Goal: Task Accomplishment & Management: Complete application form

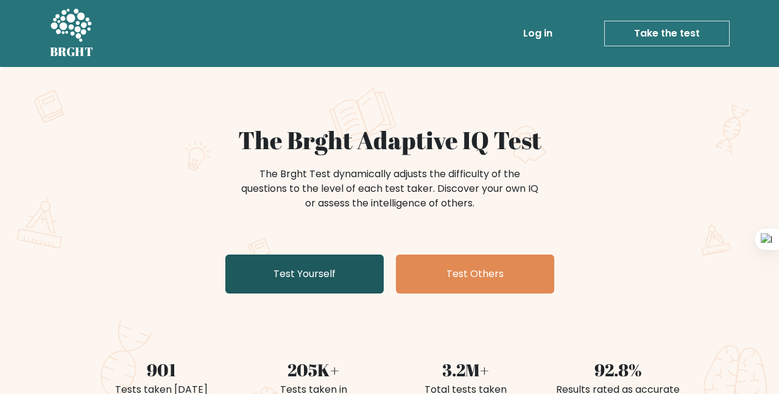
click at [332, 272] on link "Test Yourself" at bounding box center [304, 274] width 158 height 39
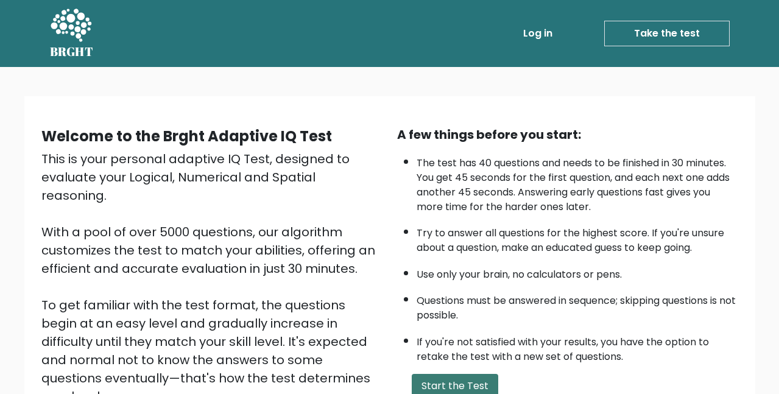
click at [439, 383] on button "Start the Test" at bounding box center [455, 386] width 87 height 24
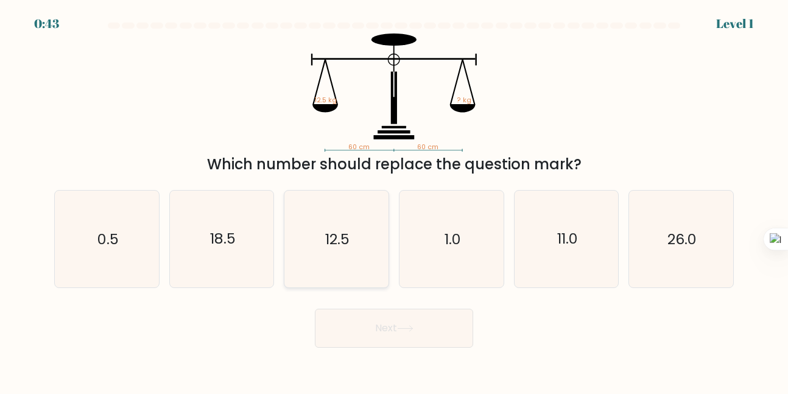
click at [353, 227] on icon "12.5" at bounding box center [336, 239] width 96 height 96
click at [394, 200] on input "c. 12.5" at bounding box center [394, 198] width 1 height 3
radio input "true"
click at [378, 323] on button "Next" at bounding box center [394, 328] width 158 height 39
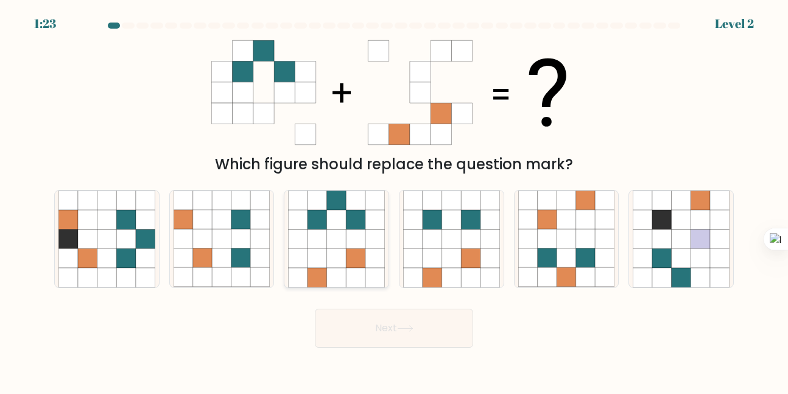
drag, startPoint x: 354, startPoint y: 277, endPoint x: 328, endPoint y: 228, distance: 55.6
click at [328, 228] on icon at bounding box center [336, 239] width 96 height 96
click at [394, 200] on input "c." at bounding box center [394, 198] width 1 height 3
radio input "true"
click at [328, 228] on icon at bounding box center [336, 220] width 19 height 19
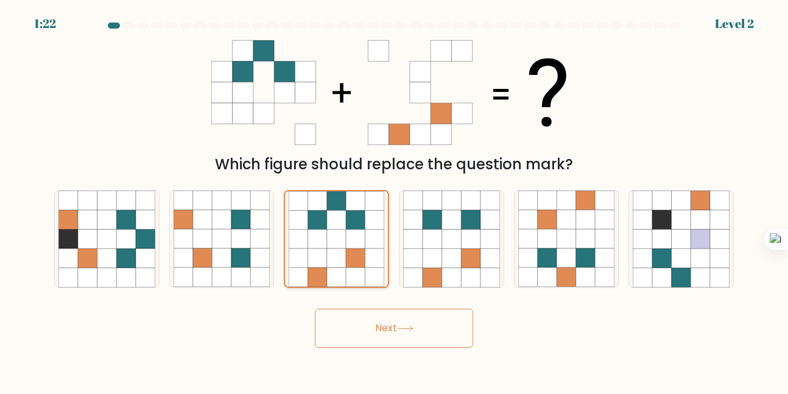
click at [394, 200] on input "c." at bounding box center [394, 198] width 1 height 3
click at [363, 322] on button "Next" at bounding box center [394, 328] width 158 height 39
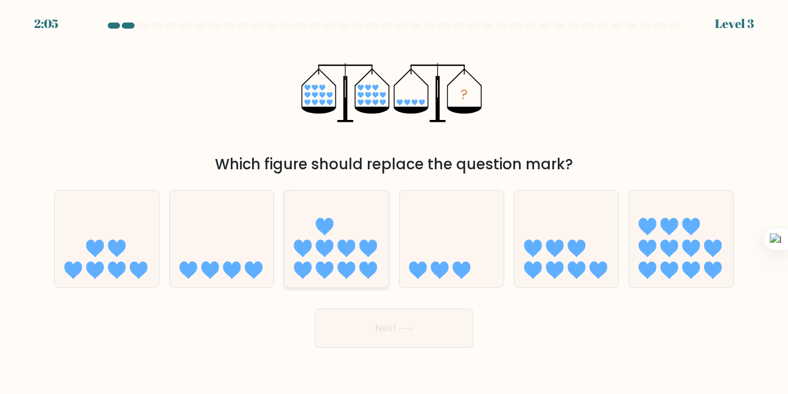
click at [350, 241] on icon at bounding box center [347, 249] width 18 height 18
click at [394, 200] on input "c." at bounding box center [394, 198] width 1 height 3
radio input "true"
click at [376, 345] on button "Next" at bounding box center [394, 328] width 158 height 39
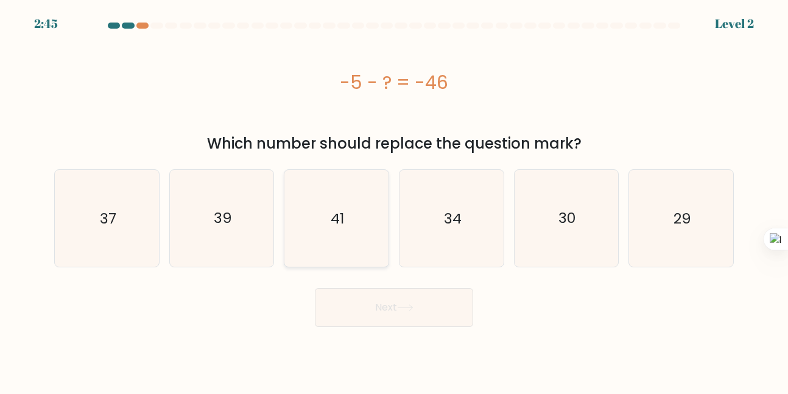
click at [337, 256] on icon "41" at bounding box center [336, 218] width 96 height 96
click at [394, 200] on input "c. 41" at bounding box center [394, 198] width 1 height 3
radio input "true"
click at [367, 326] on button "Next" at bounding box center [394, 307] width 158 height 39
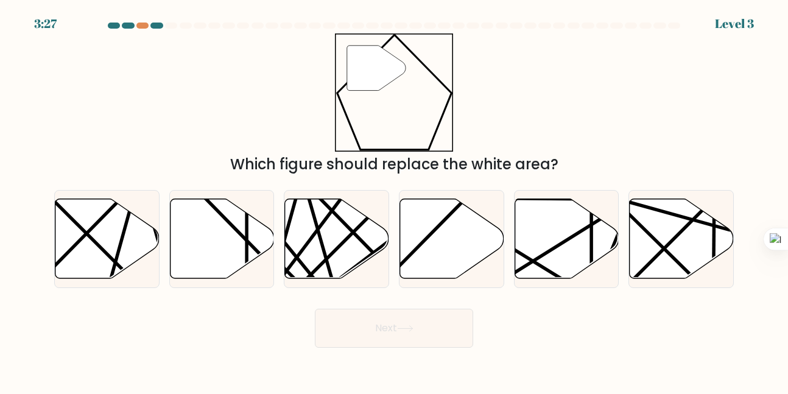
click at [671, 22] on div "3:27 Level 3" at bounding box center [394, 16] width 788 height 33
click at [471, 295] on form "a." at bounding box center [394, 185] width 788 height 325
click at [426, 233] on icon at bounding box center [452, 239] width 104 height 80
click at [395, 200] on input "d." at bounding box center [394, 198] width 1 height 3
radio input "true"
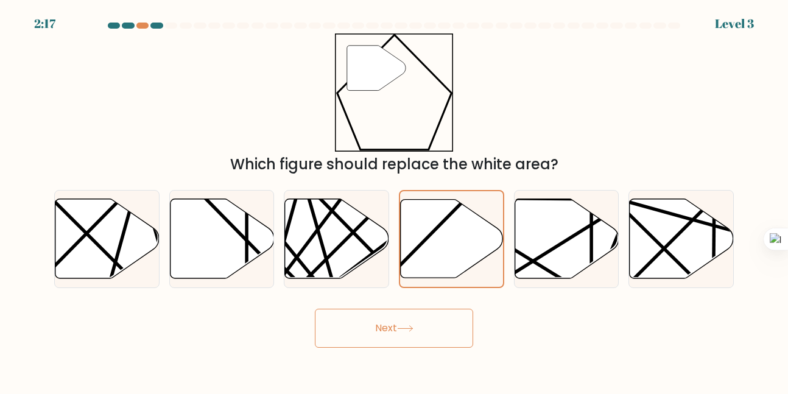
click at [395, 330] on button "Next" at bounding box center [394, 328] width 158 height 39
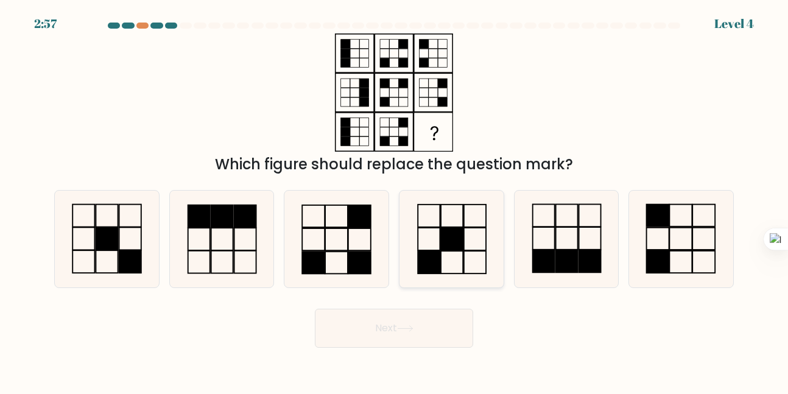
click at [440, 276] on icon at bounding box center [451, 239] width 96 height 96
click at [395, 200] on input "d." at bounding box center [394, 198] width 1 height 3
radio input "true"
click at [417, 313] on button "Next" at bounding box center [394, 328] width 158 height 39
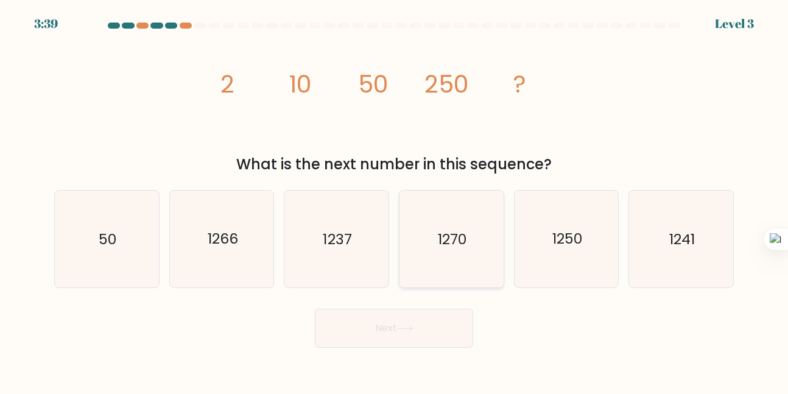
click at [459, 255] on icon "1270" at bounding box center [451, 239] width 96 height 96
click at [395, 200] on input "d. 1270" at bounding box center [394, 198] width 1 height 3
radio input "true"
click at [401, 347] on button "Next" at bounding box center [394, 328] width 158 height 39
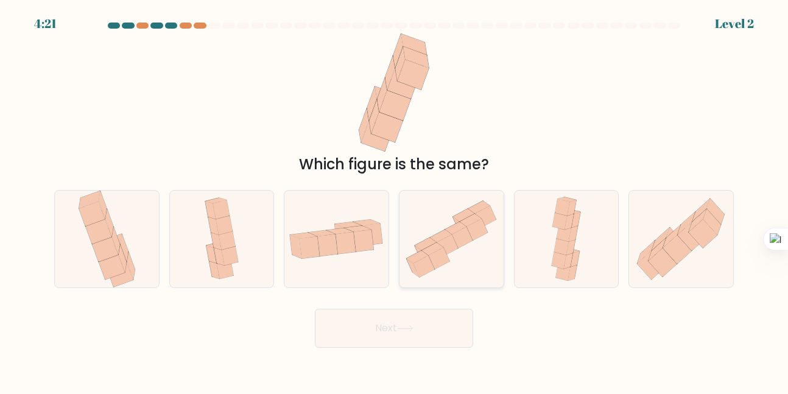
click at [475, 235] on icon at bounding box center [477, 230] width 21 height 22
click at [395, 200] on input "d." at bounding box center [394, 198] width 1 height 3
radio input "true"
click at [407, 317] on button "Next" at bounding box center [394, 328] width 158 height 39
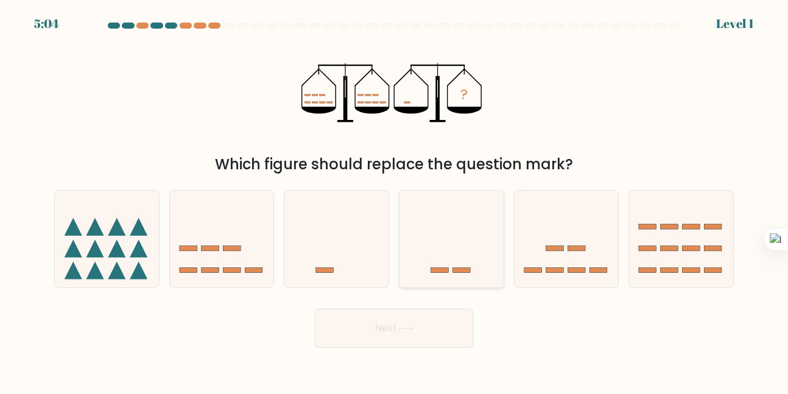
click at [423, 263] on icon at bounding box center [452, 239] width 104 height 86
click at [395, 200] on input "d." at bounding box center [394, 198] width 1 height 3
radio input "true"
click at [395, 314] on button "Next" at bounding box center [394, 328] width 158 height 39
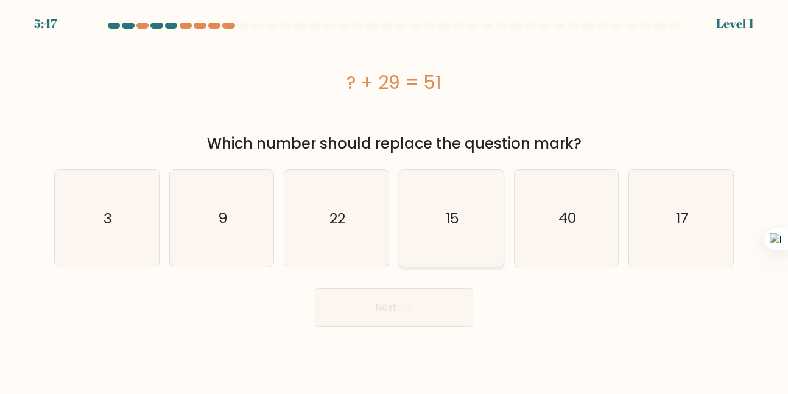
click at [436, 257] on icon "15" at bounding box center [451, 218] width 96 height 96
click at [395, 200] on input "d. 15" at bounding box center [394, 198] width 1 height 3
radio input "true"
click at [390, 325] on button "Next" at bounding box center [394, 307] width 158 height 39
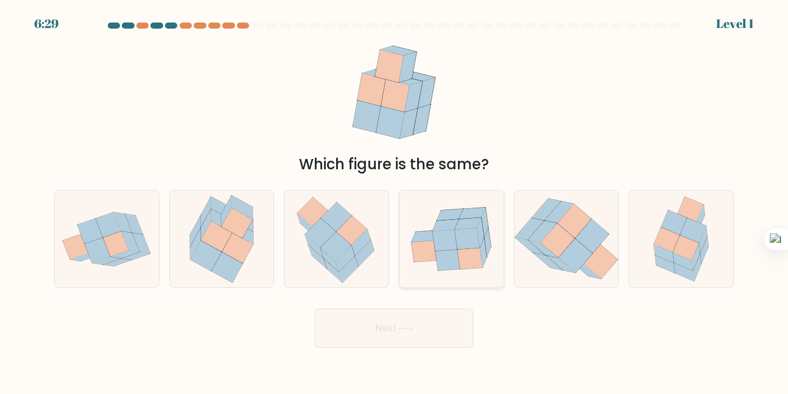
click at [430, 263] on icon at bounding box center [452, 239] width 104 height 84
click at [395, 200] on input "d." at bounding box center [394, 198] width 1 height 3
radio input "true"
click at [405, 309] on button "Next" at bounding box center [394, 328] width 158 height 39
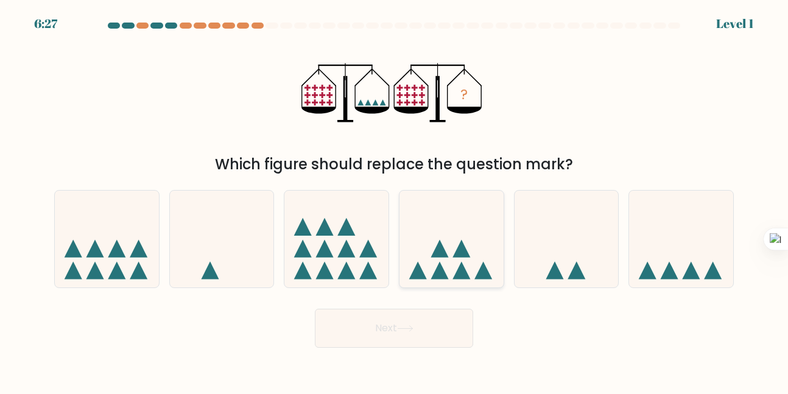
click at [442, 235] on icon at bounding box center [452, 239] width 104 height 86
click at [395, 200] on input "d." at bounding box center [394, 198] width 1 height 3
radio input "true"
click at [401, 322] on button "Next" at bounding box center [394, 328] width 158 height 39
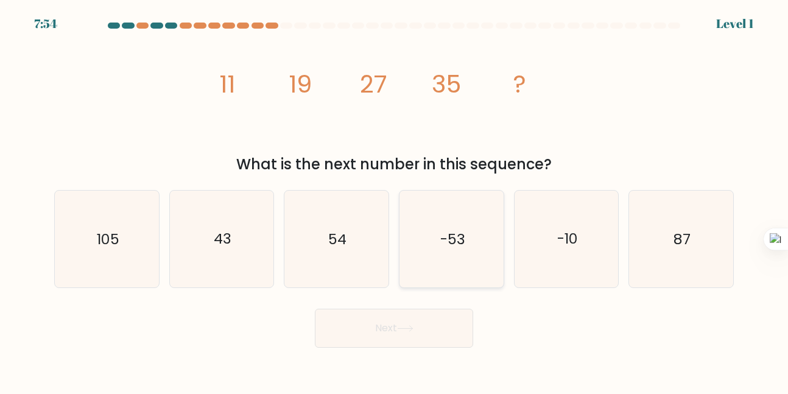
click at [439, 266] on icon "-53" at bounding box center [451, 239] width 96 height 96
click at [395, 200] on input "d. -53" at bounding box center [394, 198] width 1 height 3
radio input "true"
click at [395, 328] on button "Next" at bounding box center [394, 328] width 158 height 39
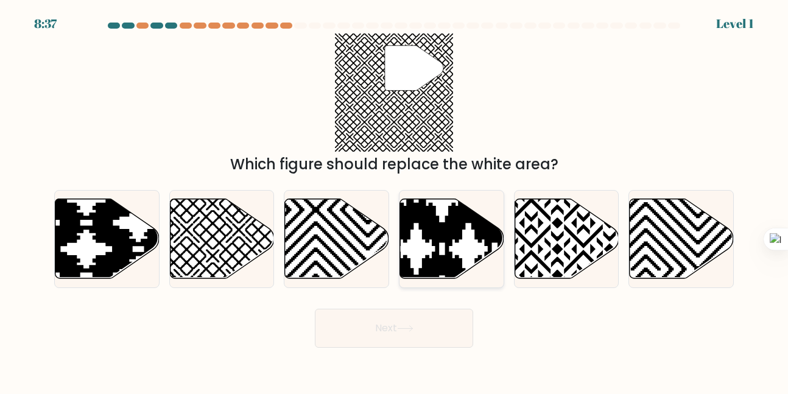
click at [445, 264] on icon at bounding box center [417, 197] width 210 height 210
click at [395, 200] on input "d." at bounding box center [394, 198] width 1 height 3
radio input "true"
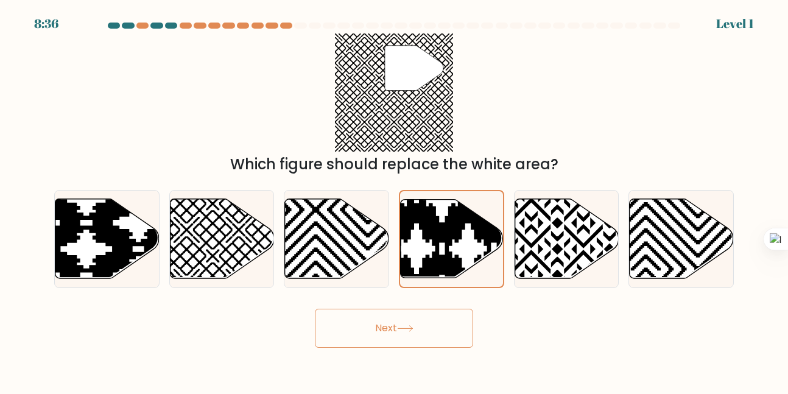
click at [402, 328] on icon at bounding box center [405, 328] width 15 height 5
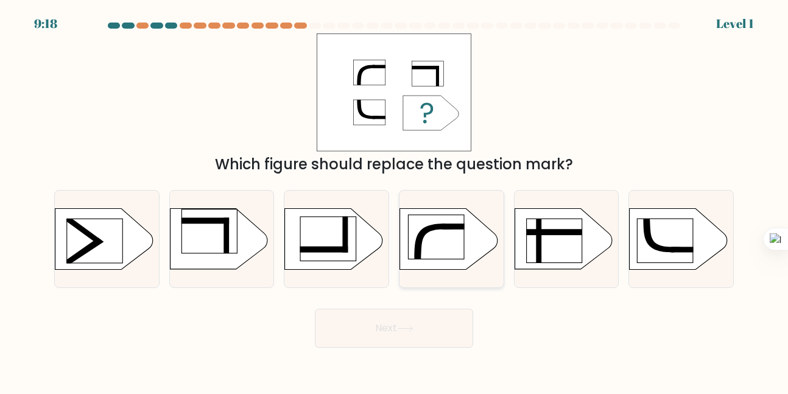
click at [453, 248] on rect at bounding box center [435, 237] width 55 height 44
click at [395, 200] on input "d." at bounding box center [394, 198] width 1 height 3
radio input "true"
click at [400, 321] on button "Next" at bounding box center [394, 328] width 158 height 39
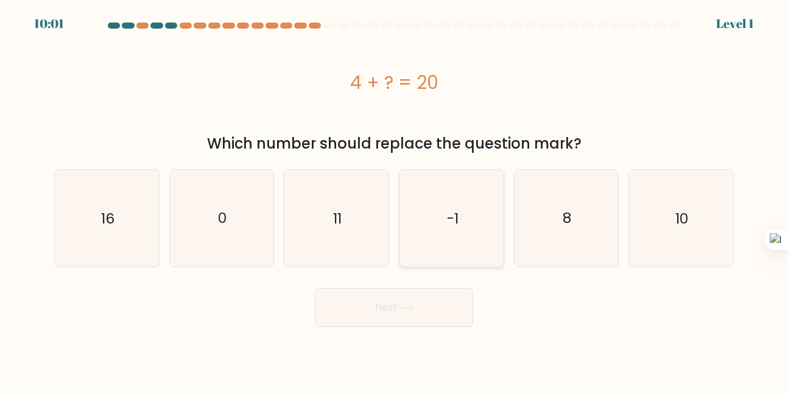
click at [423, 228] on icon "-1" at bounding box center [451, 218] width 96 height 96
click at [395, 200] on input "d. -1" at bounding box center [394, 198] width 1 height 3
radio input "true"
click at [377, 310] on button "Next" at bounding box center [394, 307] width 158 height 39
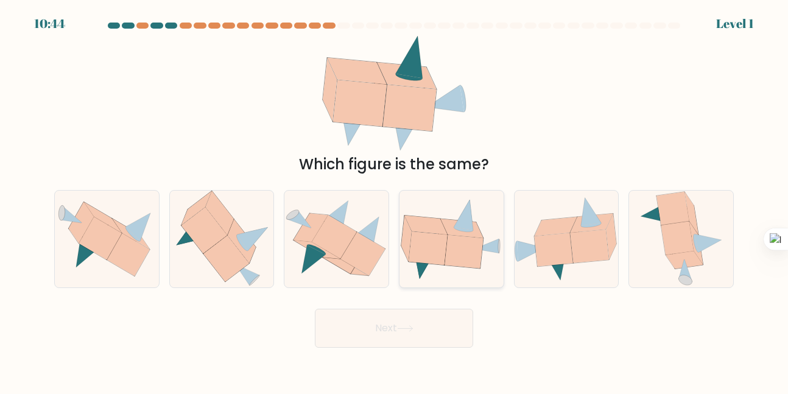
click at [416, 211] on icon at bounding box center [452, 239] width 104 height 82
click at [395, 200] on input "d." at bounding box center [394, 198] width 1 height 3
radio input "true"
click at [381, 313] on button "Next" at bounding box center [394, 328] width 158 height 39
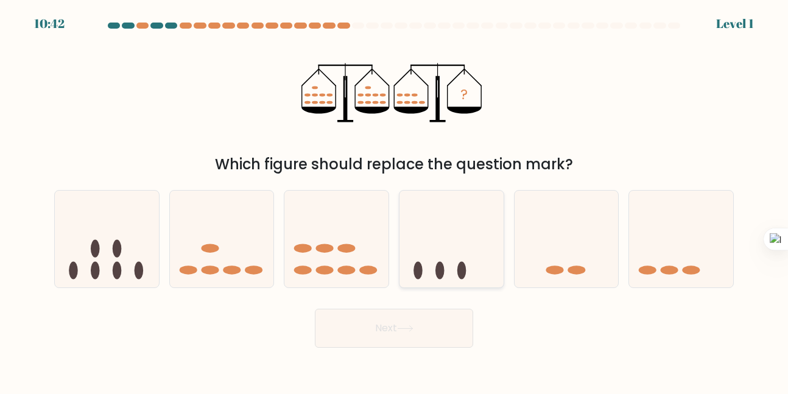
click at [420, 236] on icon at bounding box center [452, 239] width 104 height 86
click at [395, 200] on input "d." at bounding box center [394, 198] width 1 height 3
radio input "true"
click at [380, 339] on button "Next" at bounding box center [394, 328] width 158 height 39
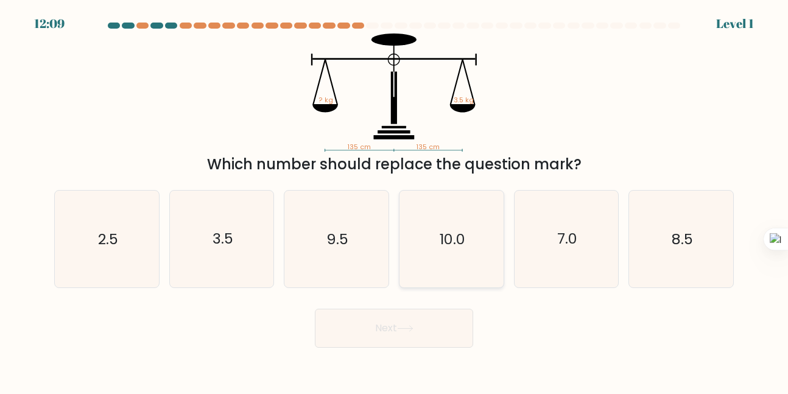
click at [423, 238] on icon "10.0" at bounding box center [451, 239] width 96 height 96
click at [395, 200] on input "d. 10.0" at bounding box center [394, 198] width 1 height 3
radio input "true"
click at [389, 340] on button "Next" at bounding box center [394, 328] width 158 height 39
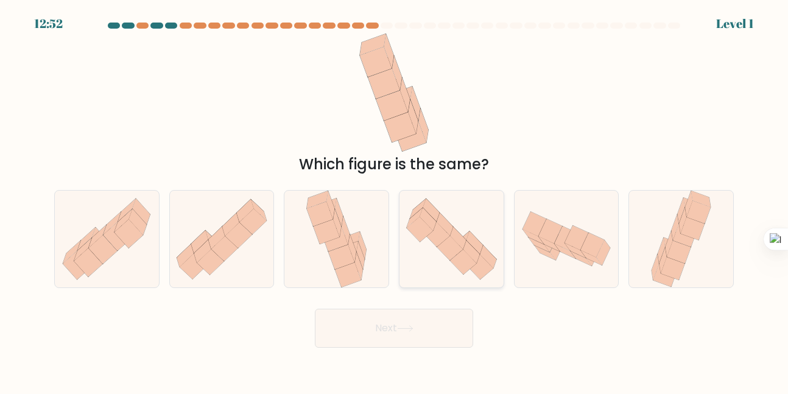
click at [441, 254] on icon at bounding box center [452, 239] width 104 height 90
click at [395, 200] on input "d." at bounding box center [394, 198] width 1 height 3
radio input "true"
click at [406, 332] on button "Next" at bounding box center [394, 328] width 158 height 39
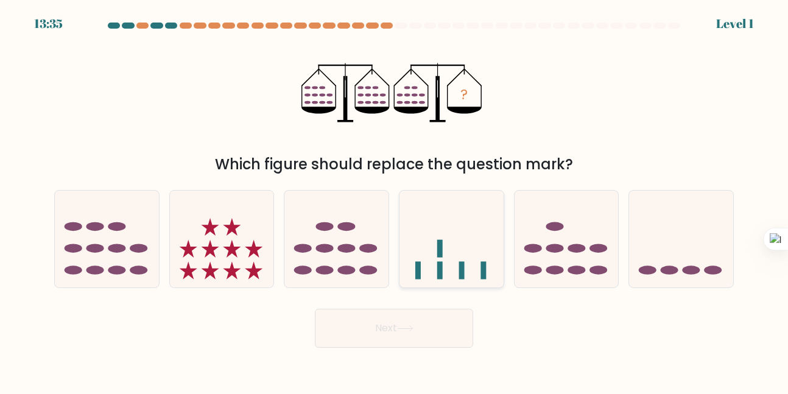
click at [431, 247] on icon at bounding box center [452, 239] width 104 height 86
click at [395, 200] on input "d." at bounding box center [394, 198] width 1 height 3
radio input "true"
click at [397, 326] on button "Next" at bounding box center [394, 328] width 158 height 39
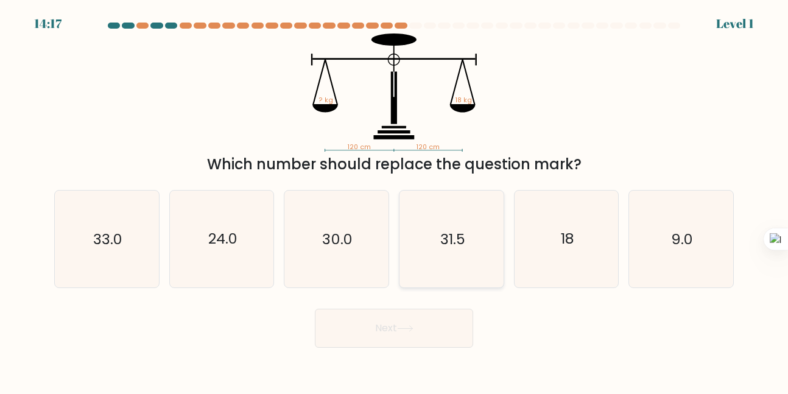
click at [453, 238] on text "31.5" at bounding box center [452, 239] width 25 height 20
click at [395, 200] on input "d. 31.5" at bounding box center [394, 198] width 1 height 3
radio input "true"
click at [409, 319] on button "Next" at bounding box center [394, 328] width 158 height 39
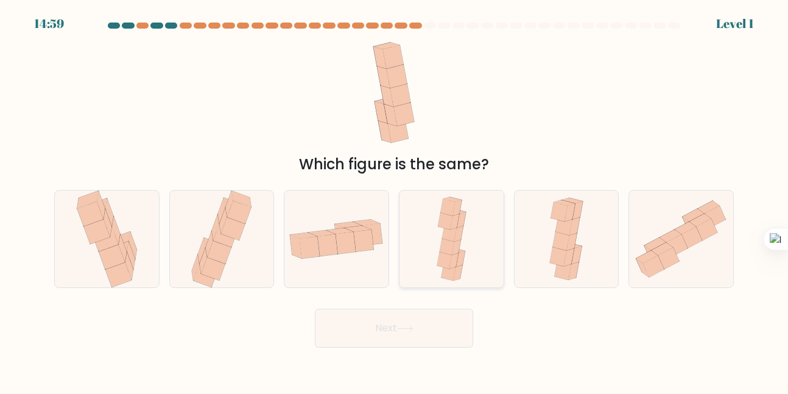
click at [451, 239] on icon at bounding box center [449, 233] width 15 height 16
click at [395, 200] on input "d." at bounding box center [394, 198] width 1 height 3
radio input "true"
click at [408, 313] on button "Next" at bounding box center [394, 328] width 158 height 39
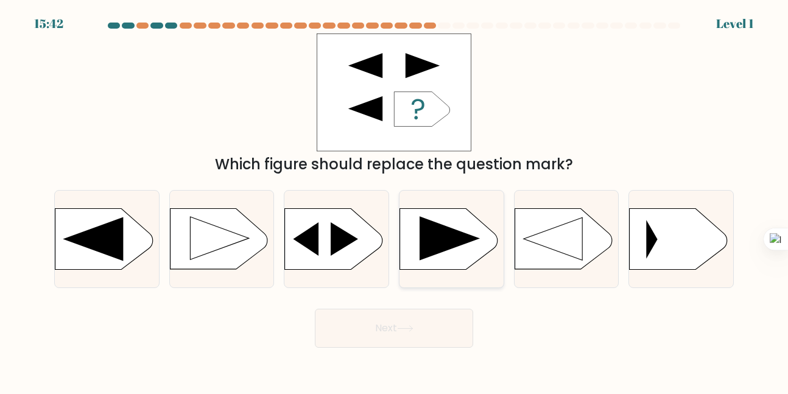
click at [456, 219] on rect at bounding box center [399, 210] width 271 height 206
click at [395, 200] on input "d." at bounding box center [394, 198] width 1 height 3
radio input "true"
click at [394, 333] on button "Next" at bounding box center [394, 328] width 158 height 39
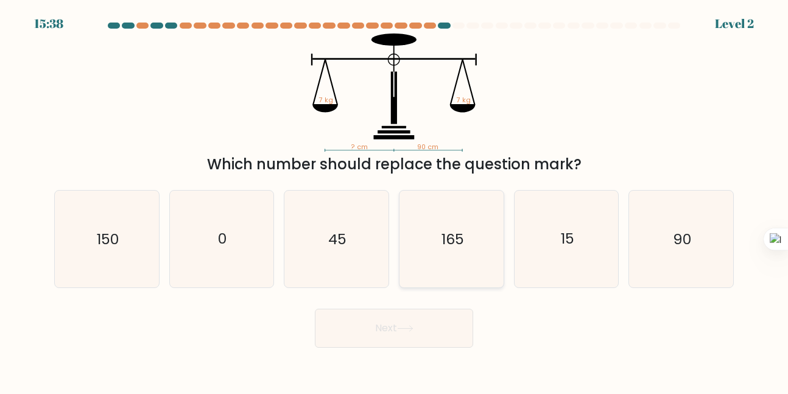
click at [447, 250] on icon "165" at bounding box center [451, 239] width 96 height 96
click at [395, 200] on input "d. 165" at bounding box center [394, 198] width 1 height 3
radio input "true"
click at [405, 333] on button "Next" at bounding box center [394, 328] width 158 height 39
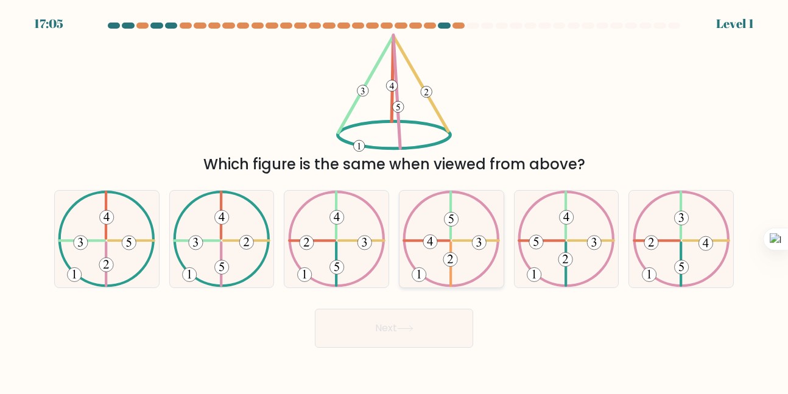
click at [443, 233] on icon at bounding box center [451, 239] width 97 height 96
click at [395, 200] on input "d." at bounding box center [394, 198] width 1 height 3
radio input "true"
click at [397, 332] on button "Next" at bounding box center [394, 328] width 158 height 39
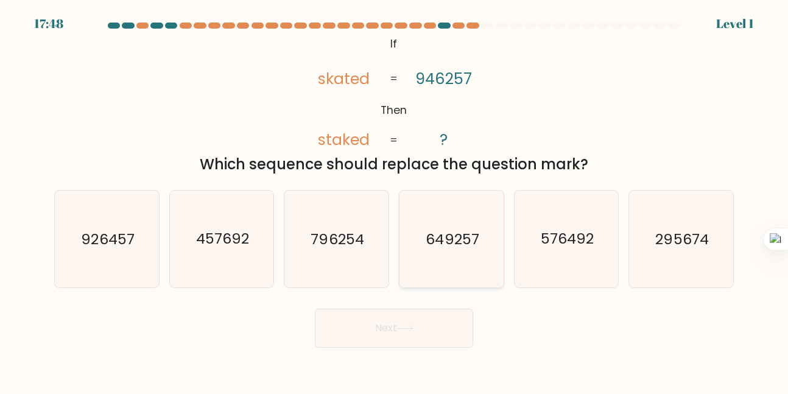
click at [446, 261] on icon "649257" at bounding box center [451, 239] width 96 height 96
click at [395, 200] on input "d. 649257" at bounding box center [394, 198] width 1 height 3
radio input "true"
click at [394, 339] on button "Next" at bounding box center [394, 328] width 158 height 39
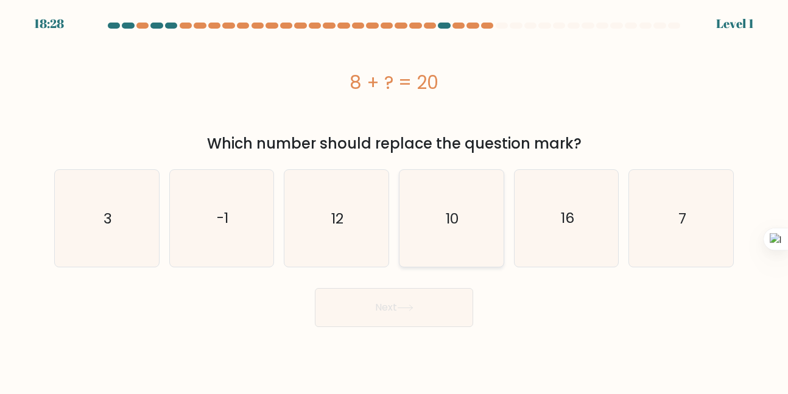
click at [461, 227] on icon "10" at bounding box center [451, 218] width 96 height 96
click at [395, 200] on input "d. 10" at bounding box center [394, 198] width 1 height 3
radio input "true"
click at [403, 319] on button "Next" at bounding box center [394, 307] width 158 height 39
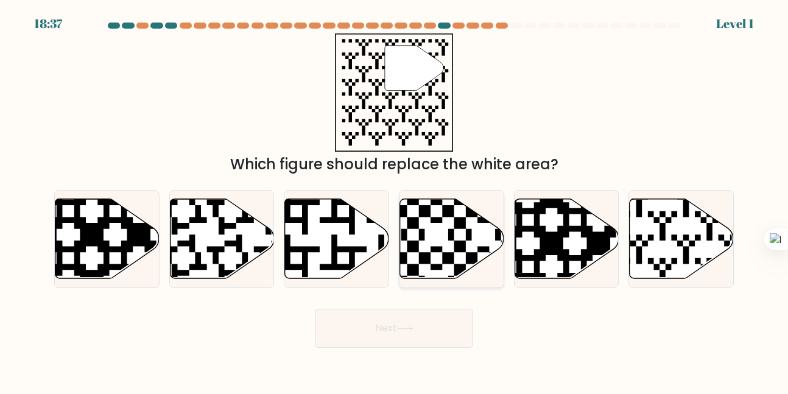
click at [426, 239] on icon at bounding box center [452, 239] width 104 height 80
click at [395, 200] on input "d." at bounding box center [394, 198] width 1 height 3
radio input "true"
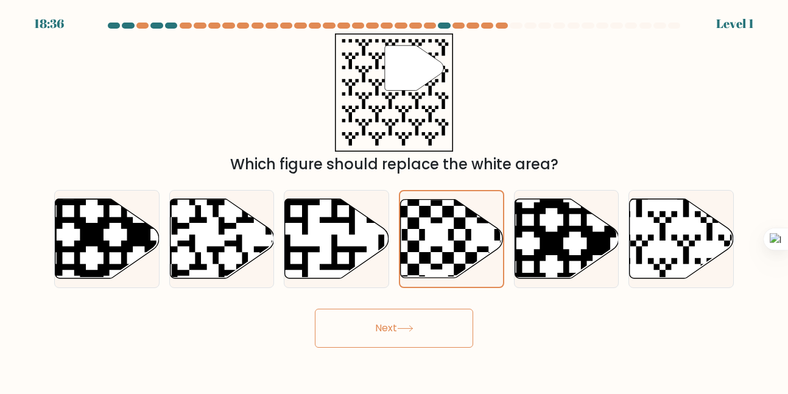
click at [402, 348] on body "18:36 Level 1" at bounding box center [394, 197] width 788 height 394
click at [412, 328] on icon at bounding box center [405, 328] width 15 height 5
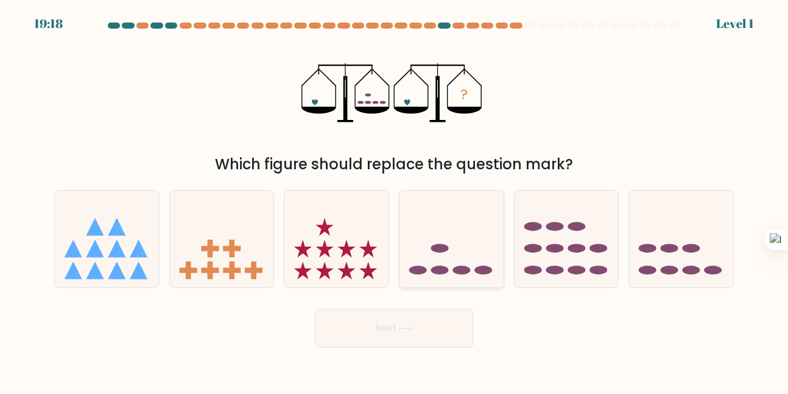
click at [436, 265] on icon at bounding box center [452, 239] width 104 height 86
click at [395, 200] on input "d." at bounding box center [394, 198] width 1 height 3
radio input "true"
click at [399, 320] on button "Next" at bounding box center [394, 328] width 158 height 39
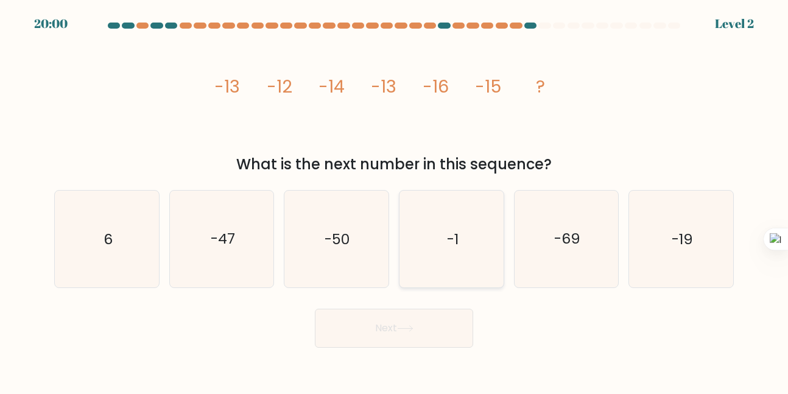
click at [448, 258] on icon "-1" at bounding box center [451, 239] width 96 height 96
click at [395, 200] on input "d. -1" at bounding box center [394, 198] width 1 height 3
radio input "true"
click at [417, 324] on button "Next" at bounding box center [394, 328] width 158 height 39
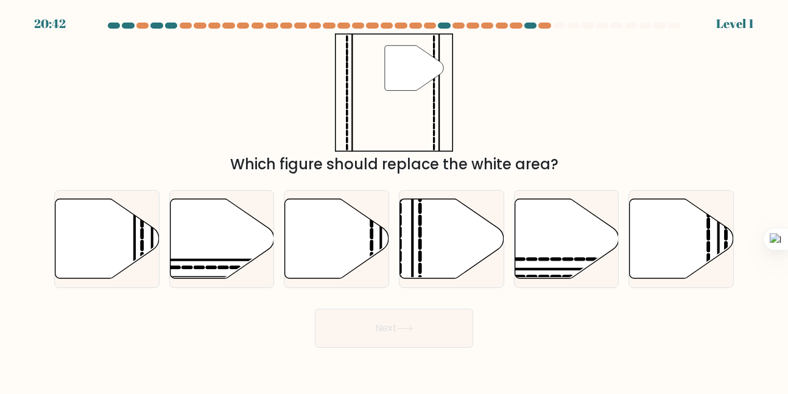
click at [465, 246] on icon at bounding box center [452, 239] width 104 height 80
click at [395, 200] on input "d." at bounding box center [394, 198] width 1 height 3
radio input "true"
click at [422, 332] on button "Next" at bounding box center [394, 328] width 158 height 39
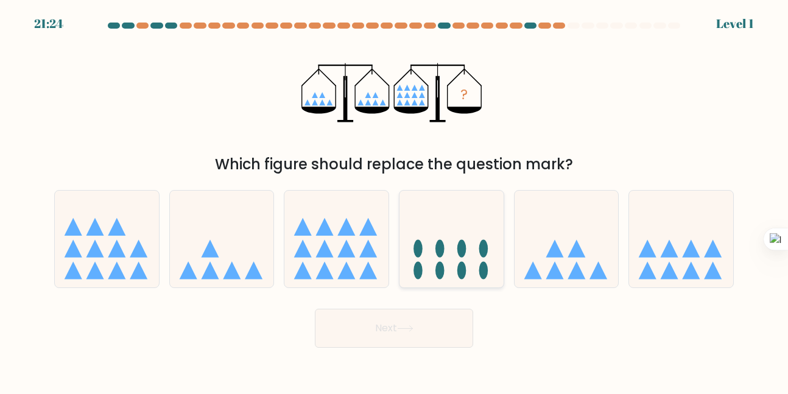
click at [435, 253] on icon at bounding box center [452, 239] width 104 height 86
click at [395, 200] on input "d." at bounding box center [394, 198] width 1 height 3
radio input "true"
click at [401, 339] on button "Next" at bounding box center [394, 328] width 158 height 39
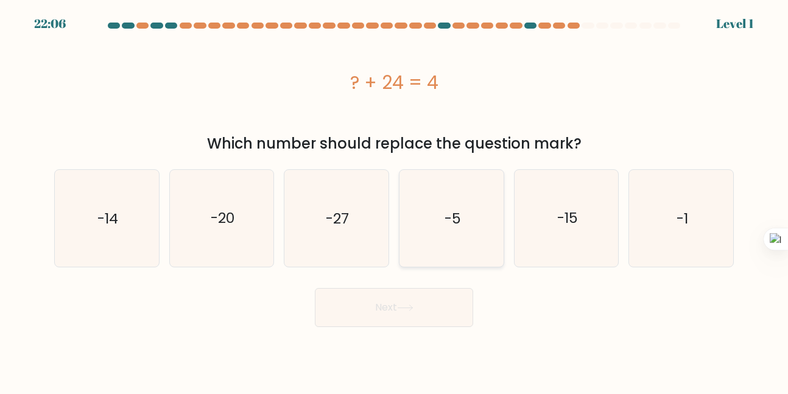
click at [444, 229] on icon "-5" at bounding box center [451, 218] width 96 height 96
click at [395, 200] on input "d. -5" at bounding box center [394, 198] width 1 height 3
radio input "true"
click at [416, 312] on button "Next" at bounding box center [394, 307] width 158 height 39
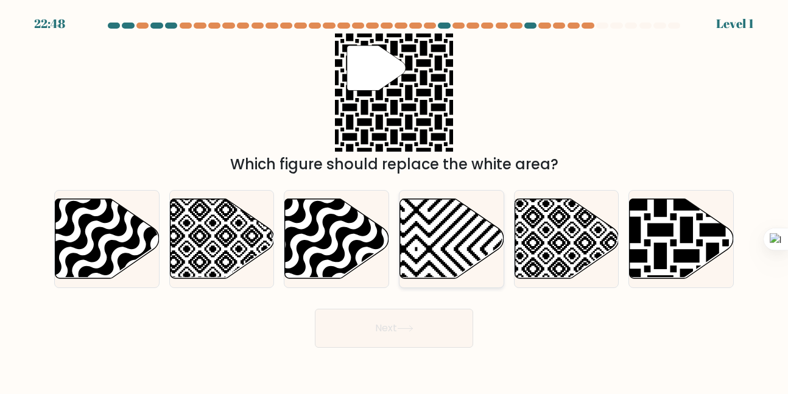
click at [461, 232] on icon at bounding box center [417, 197] width 210 height 210
click at [395, 200] on input "d." at bounding box center [394, 198] width 1 height 3
radio input "true"
click at [412, 311] on button "Next" at bounding box center [394, 328] width 158 height 39
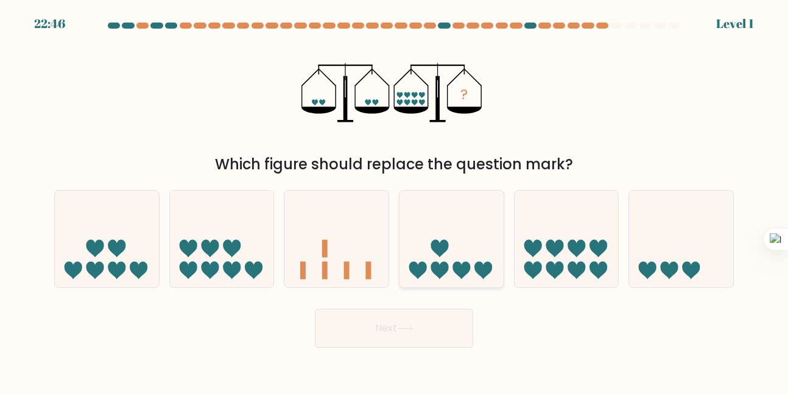
click at [428, 265] on icon at bounding box center [452, 239] width 104 height 86
click at [395, 200] on input "d." at bounding box center [394, 198] width 1 height 3
radio input "true"
click at [403, 331] on icon at bounding box center [405, 328] width 16 height 7
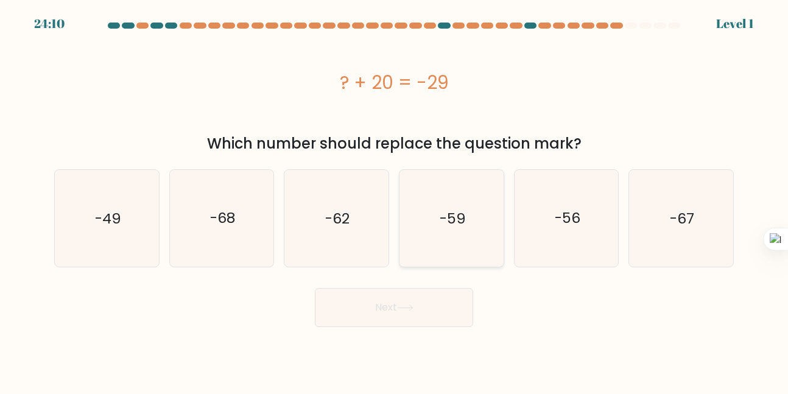
click at [434, 253] on icon "-59" at bounding box center [451, 218] width 96 height 96
click at [395, 200] on input "d. -59" at bounding box center [394, 198] width 1 height 3
radio input "true"
click at [401, 306] on icon at bounding box center [405, 308] width 16 height 7
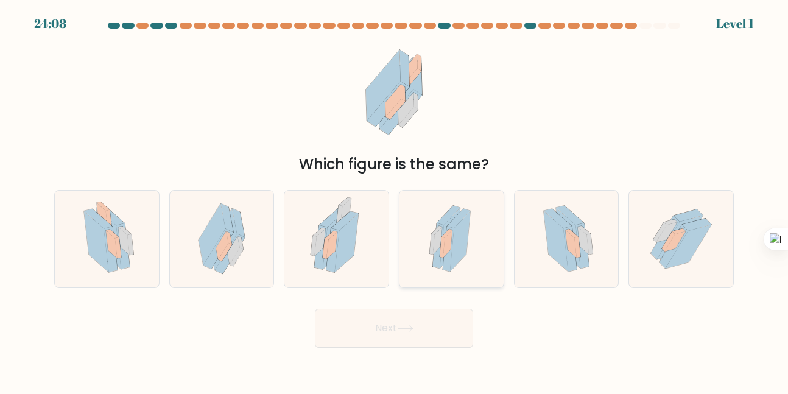
click at [461, 230] on icon at bounding box center [460, 241] width 20 height 60
click at [395, 200] on input "d." at bounding box center [394, 198] width 1 height 3
radio input "true"
click at [408, 319] on button "Next" at bounding box center [394, 328] width 158 height 39
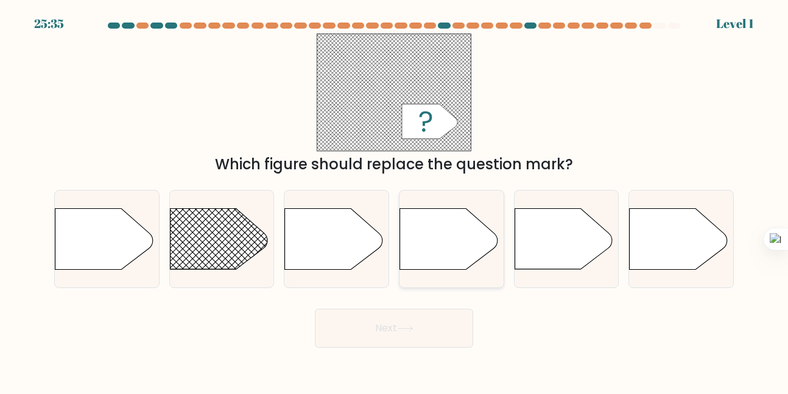
click at [453, 253] on icon at bounding box center [448, 239] width 97 height 61
click at [395, 200] on input "d." at bounding box center [394, 198] width 1 height 3
radio input "true"
click at [417, 336] on button "Next" at bounding box center [394, 328] width 158 height 39
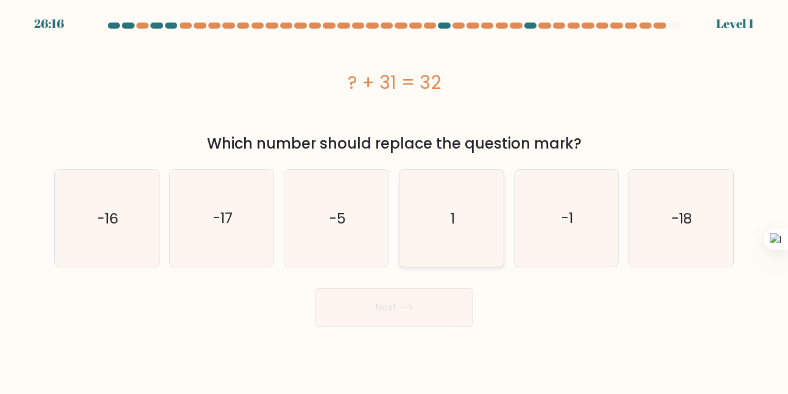
click at [449, 247] on icon "1" at bounding box center [451, 218] width 96 height 96
click at [395, 200] on input "d. 1" at bounding box center [394, 198] width 1 height 3
radio input "true"
click at [402, 305] on icon at bounding box center [405, 308] width 16 height 7
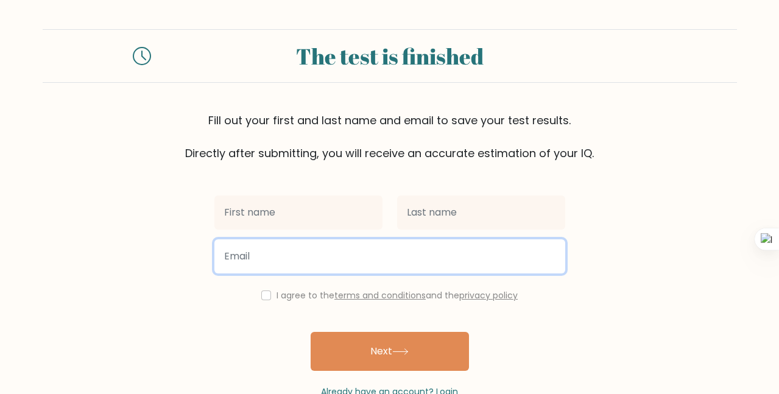
click at [338, 260] on input "email" at bounding box center [389, 256] width 351 height 34
type input "masterjoseph20@gmail.com"
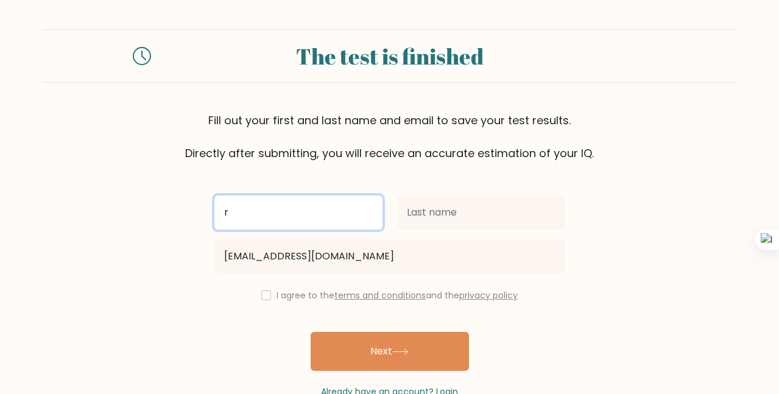
click at [279, 214] on input "r" at bounding box center [298, 213] width 168 height 34
type input "rw"
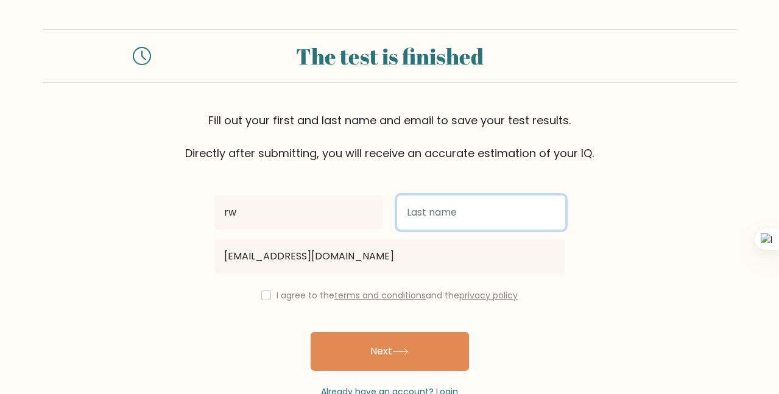
click at [411, 219] on input "text" at bounding box center [481, 213] width 168 height 34
type input "rw"
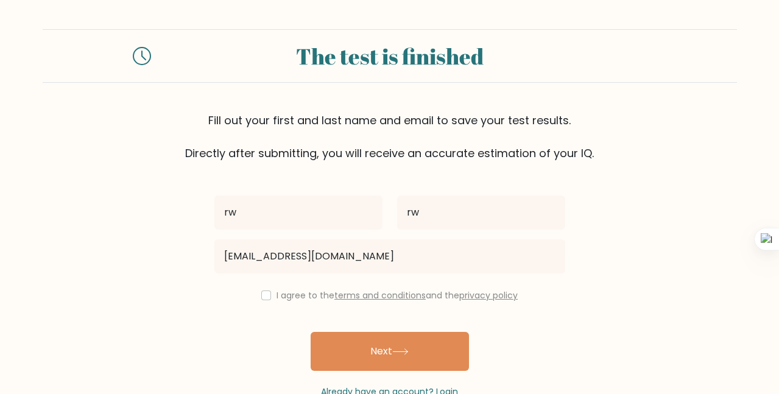
click at [260, 302] on div "I agree to the terms and conditions and the privacy policy" at bounding box center [390, 295] width 366 height 15
click at [261, 295] on input "checkbox" at bounding box center [266, 296] width 10 height 10
checkbox input "true"
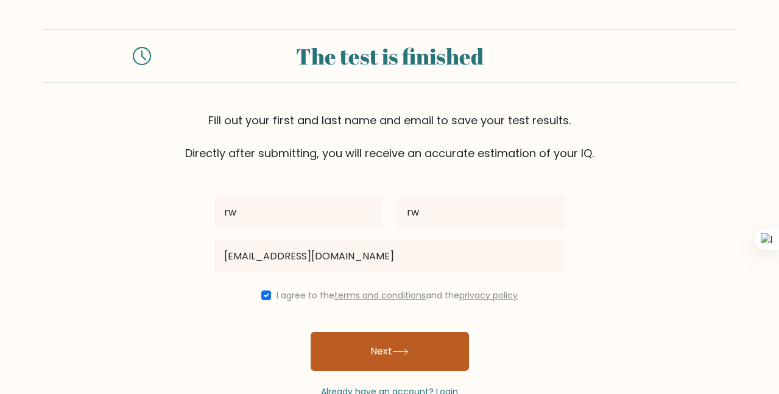
click at [331, 352] on button "Next" at bounding box center [390, 351] width 158 height 39
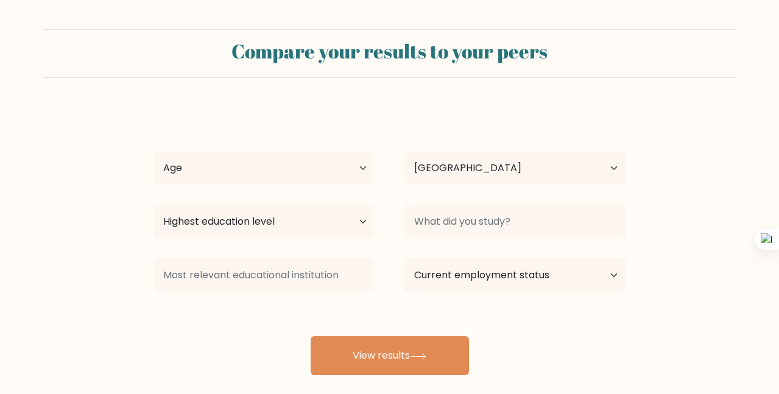
select select "PH"
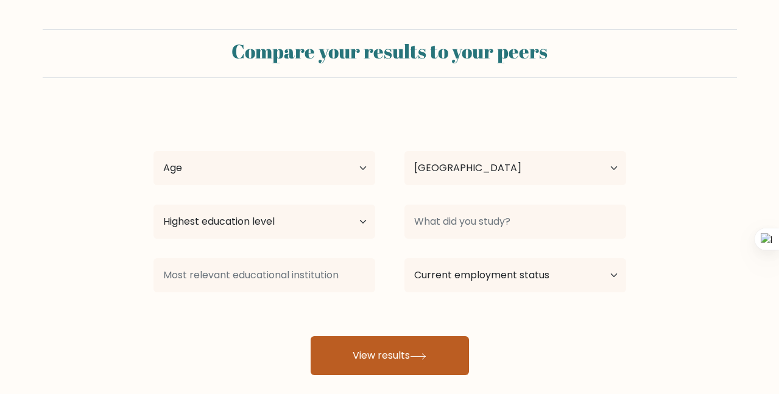
click at [329, 352] on button "View results" at bounding box center [390, 355] width 158 height 39
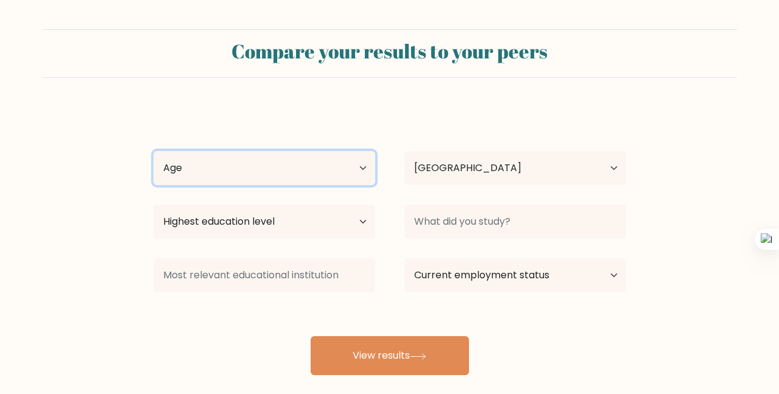
select select "25_34"
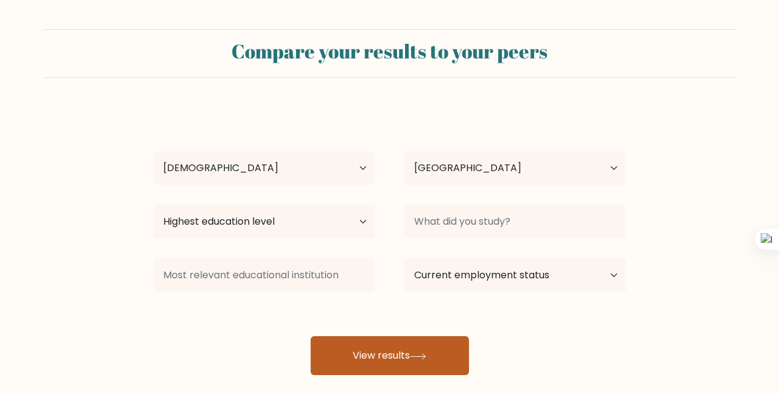
click at [331, 347] on button "View results" at bounding box center [390, 355] width 158 height 39
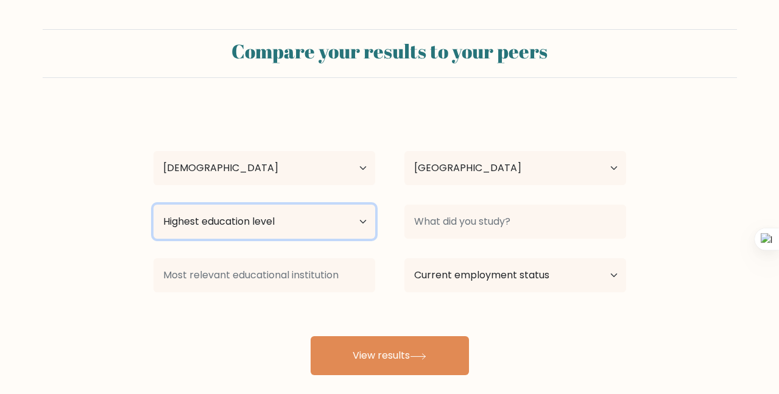
click at [297, 232] on select "Highest education level No schooling Primary Lower Secondary Upper Secondary Oc…" at bounding box center [265, 222] width 222 height 34
select select "bachelors_degree"
click at [154, 205] on select "Highest education level No schooling Primary Lower Secondary Upper Secondary Oc…" at bounding box center [265, 222] width 222 height 34
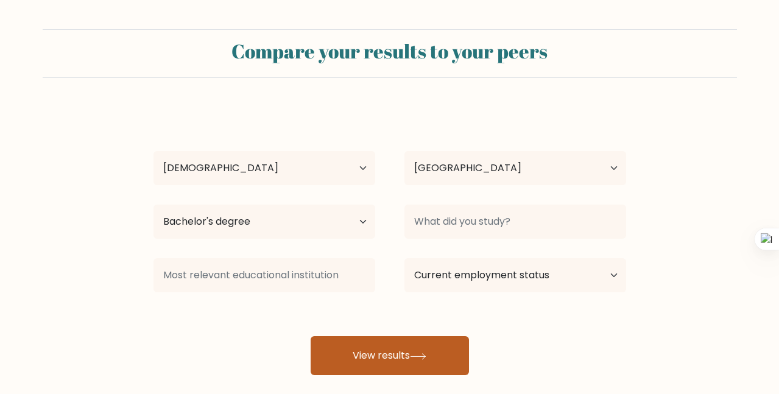
click at [409, 370] on button "View results" at bounding box center [390, 355] width 158 height 39
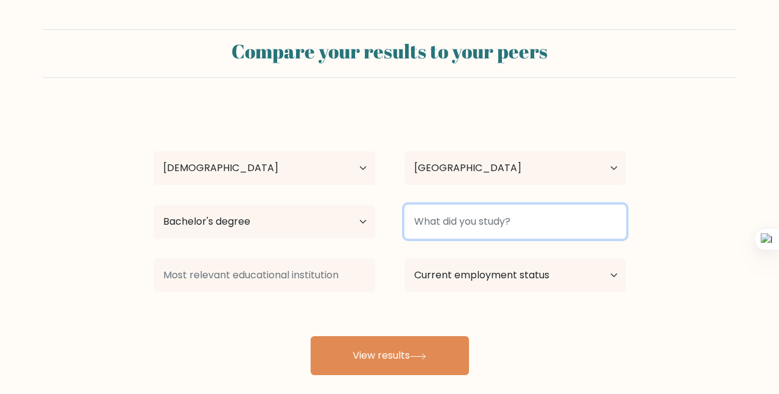
click at [489, 230] on input at bounding box center [516, 222] width 222 height 34
type input "c"
click at [489, 230] on input at bounding box center [516, 222] width 222 height 34
type input "c"
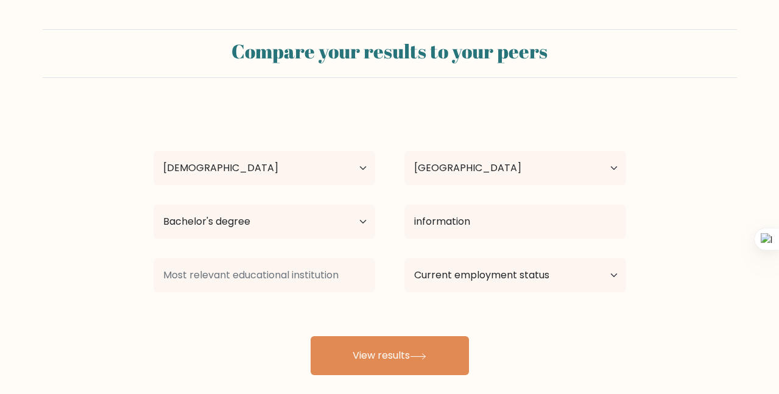
click at [504, 280] on div "rw rw Age Under 18 years old 18-24 years old 25-34 years old 35-44 years old 45…" at bounding box center [389, 241] width 487 height 268
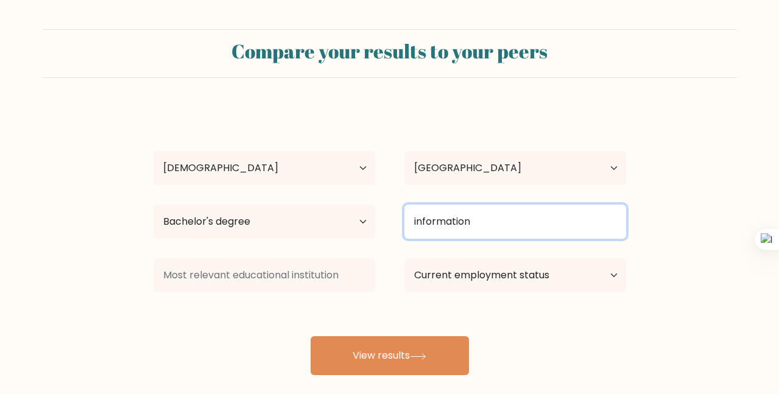
click at [493, 221] on input "information" at bounding box center [516, 222] width 222 height 34
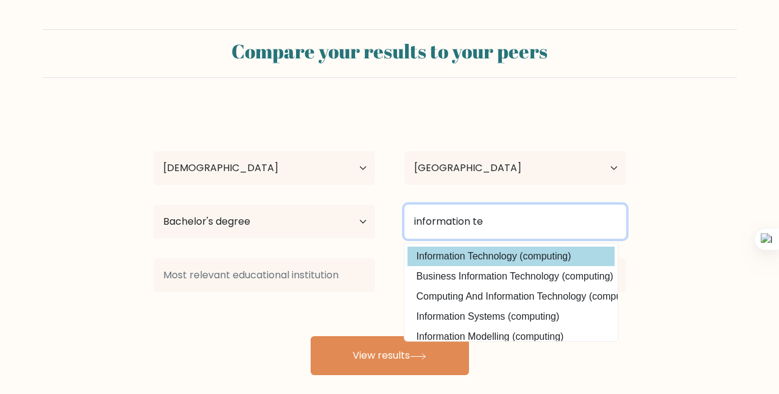
type input "information te"
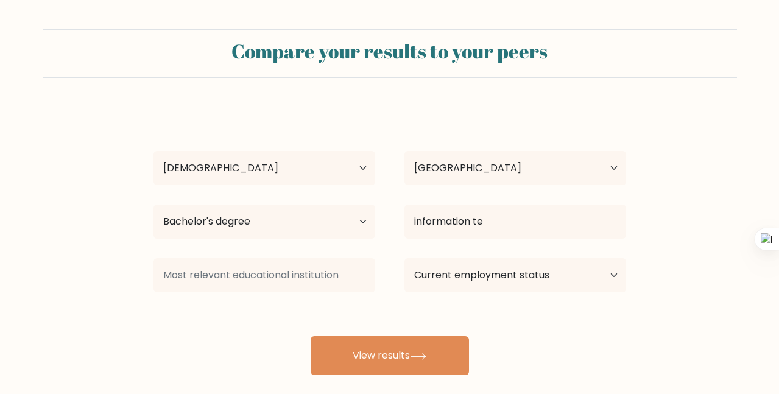
click at [470, 256] on div "rw rw Age Under 18 years old 18-24 years old 25-34 years old 35-44 years old 45…" at bounding box center [389, 241] width 487 height 268
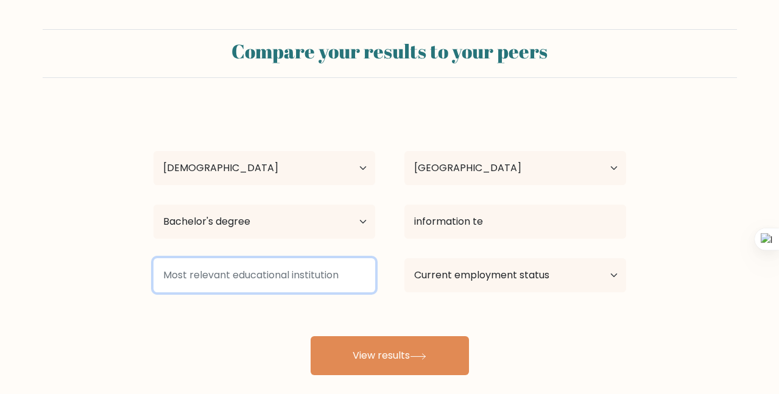
click at [355, 289] on input at bounding box center [265, 275] width 222 height 34
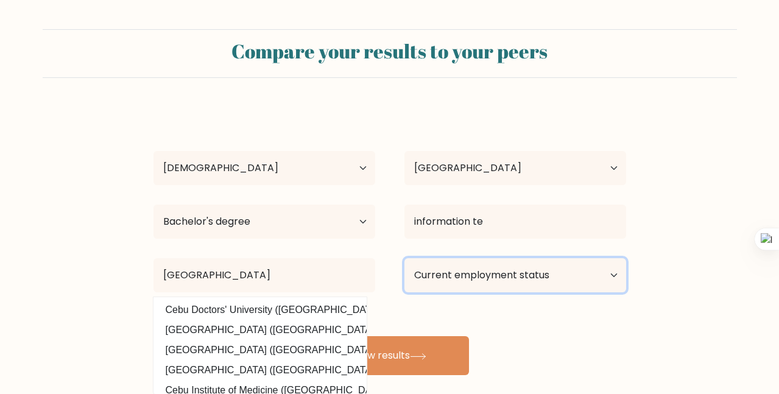
click at [436, 277] on select "Current employment status Employed Student Retired Other / prefer not to answer" at bounding box center [516, 275] width 222 height 34
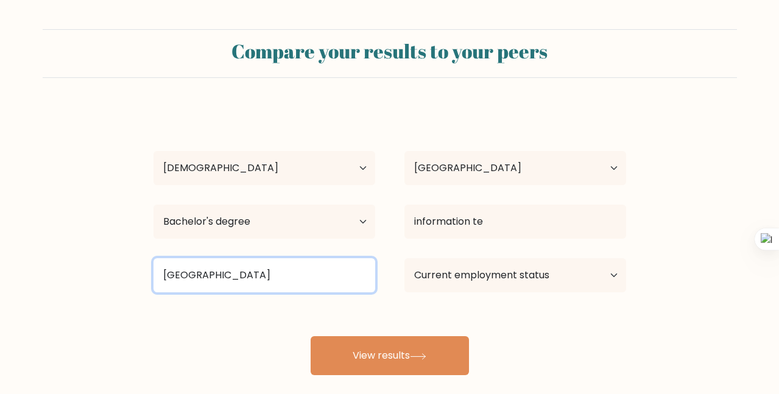
click at [305, 272] on input "cebu" at bounding box center [265, 275] width 222 height 34
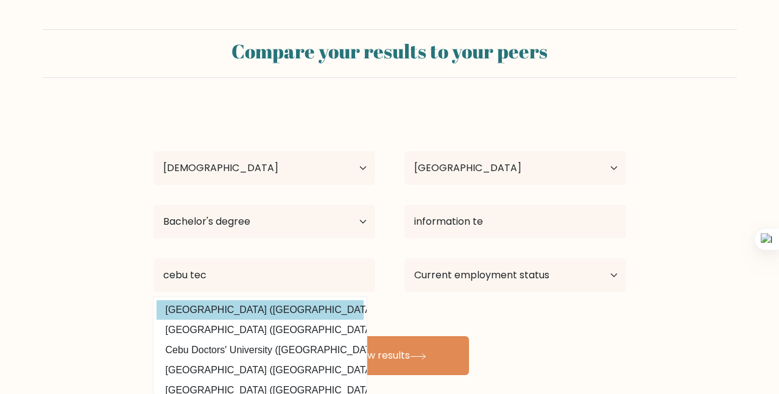
click at [293, 314] on div "rw rw Age Under 18 years old 18-24 years old 25-34 years old 35-44 years old 45…" at bounding box center [389, 241] width 487 height 268
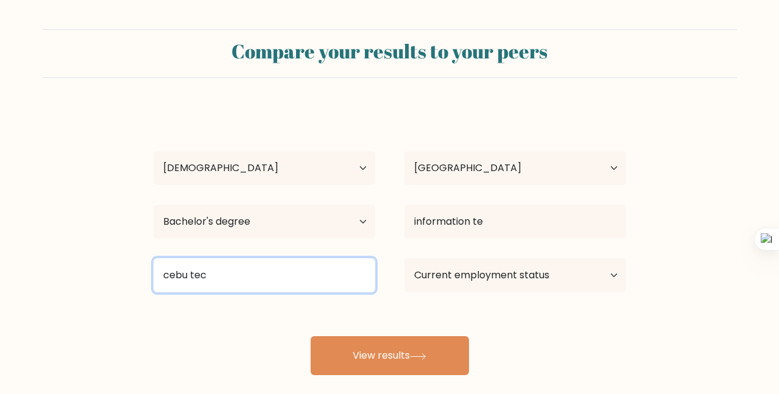
click at [263, 277] on input "cebu tec" at bounding box center [265, 275] width 222 height 34
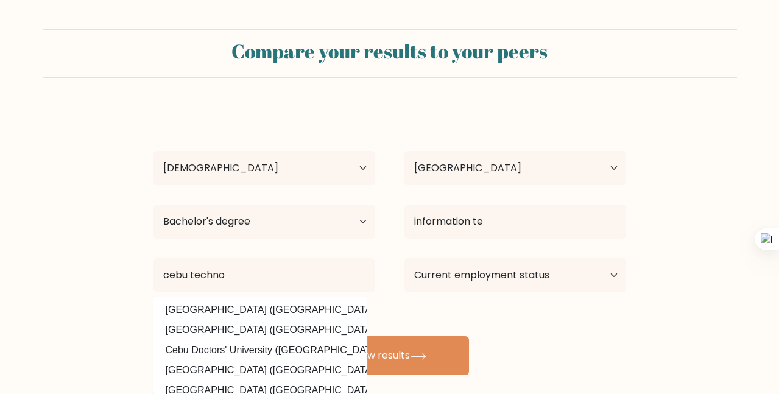
click at [273, 306] on div "rw rw Age Under 18 years old 18-24 years old 25-34 years old 35-44 years old 45…" at bounding box center [389, 241] width 487 height 268
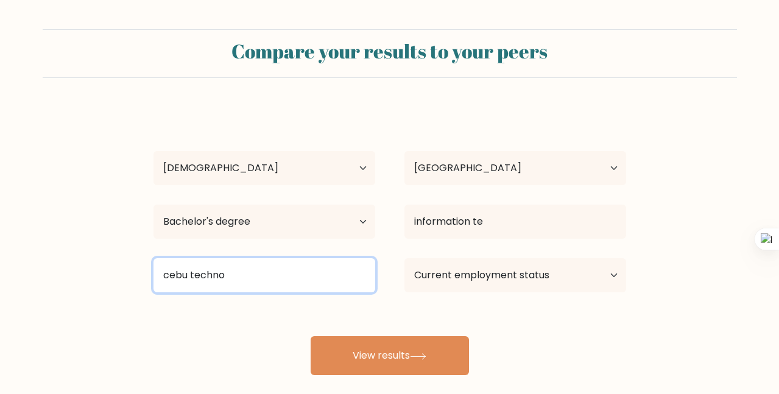
click at [272, 286] on input "cebu techno" at bounding box center [265, 275] width 222 height 34
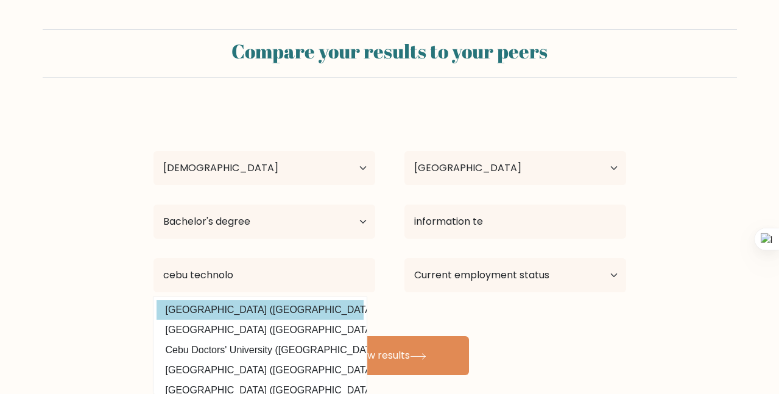
click at [268, 316] on div "rw rw Age Under 18 years old 18-24 years old 25-34 years old 35-44 years old 45…" at bounding box center [389, 241] width 487 height 268
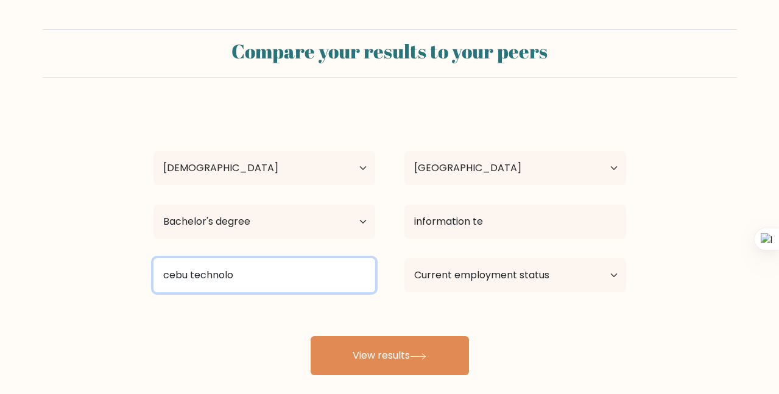
click at [269, 278] on input "cebu technolo" at bounding box center [265, 275] width 222 height 34
click at [269, 278] on input "cebu technologi" at bounding box center [265, 275] width 222 height 34
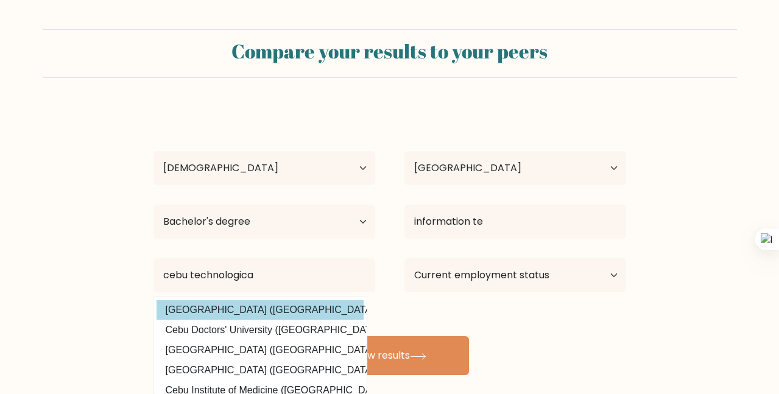
click at [274, 318] on div "rw rw Age Under 18 years old 18-24 years old 25-34 years old 35-44 years old 45…" at bounding box center [389, 241] width 487 height 268
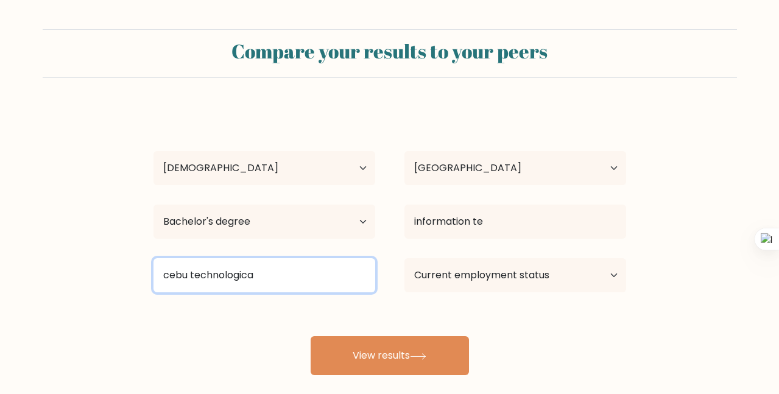
click at [274, 279] on input "cebu technologica" at bounding box center [265, 275] width 222 height 34
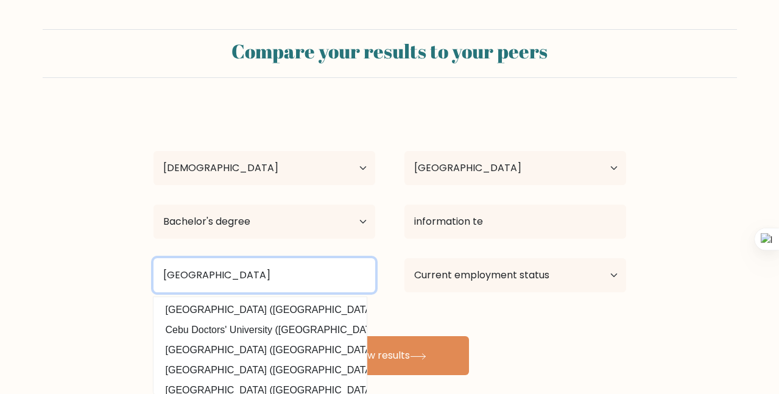
type input "cebu technological university"
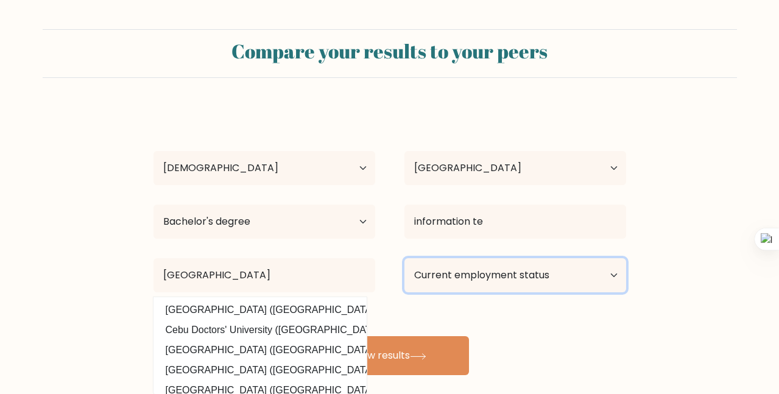
click at [424, 280] on select "Current employment status Employed Student Retired Other / prefer not to answer" at bounding box center [516, 275] width 222 height 34
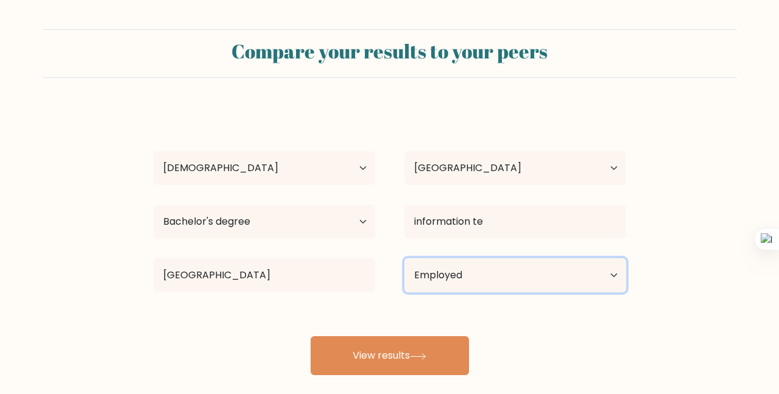
click at [405, 258] on select "Current employment status Employed Student Retired Other / prefer not to answer" at bounding box center [516, 275] width 222 height 34
click at [458, 285] on select "Current employment status Employed Student Retired Other / prefer not to answer" at bounding box center [516, 275] width 222 height 34
select select "employed"
click at [405, 258] on select "Current employment status Employed Student Retired Other / prefer not to answer" at bounding box center [516, 275] width 222 height 34
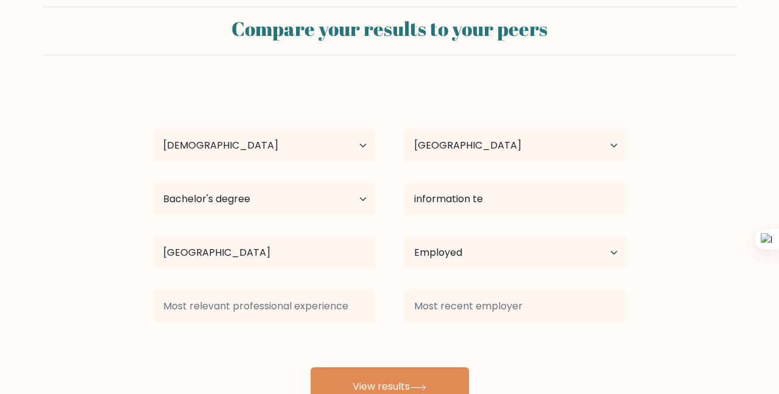
click at [687, 313] on form "Compare your results to your peers rw rw Age Under 18 years old 18-24 years old…" at bounding box center [389, 207] width 779 height 400
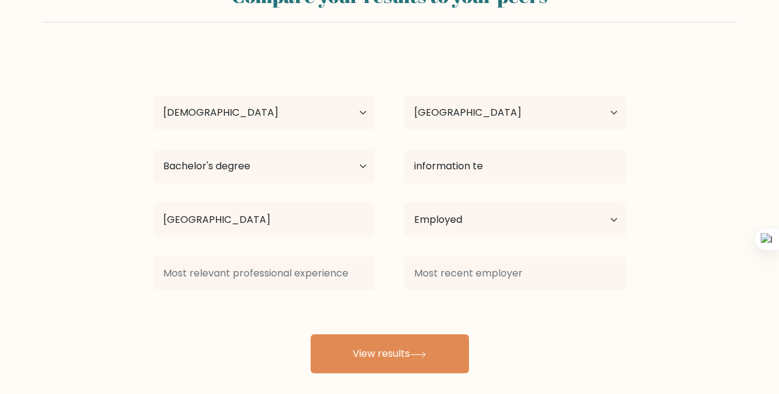
scroll to position [68, 0]
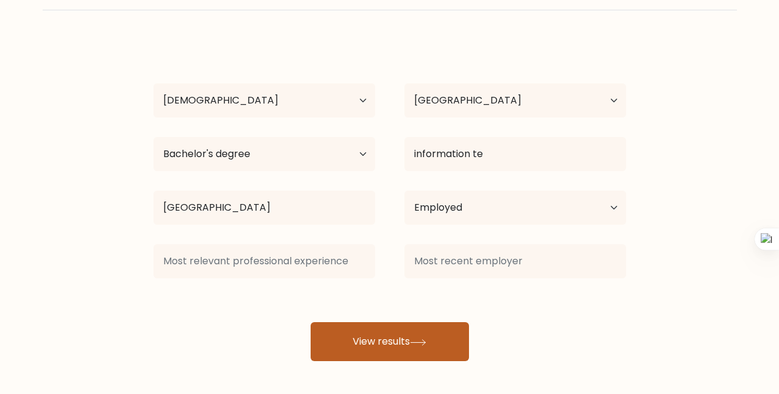
click at [388, 326] on button "View results" at bounding box center [390, 341] width 158 height 39
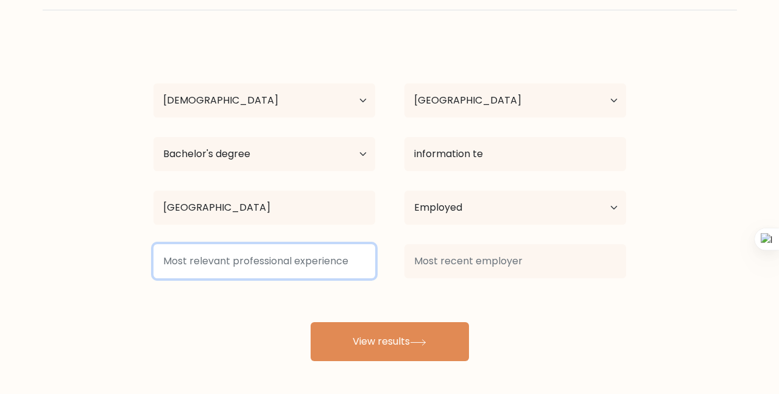
click at [338, 270] on input at bounding box center [265, 261] width 222 height 34
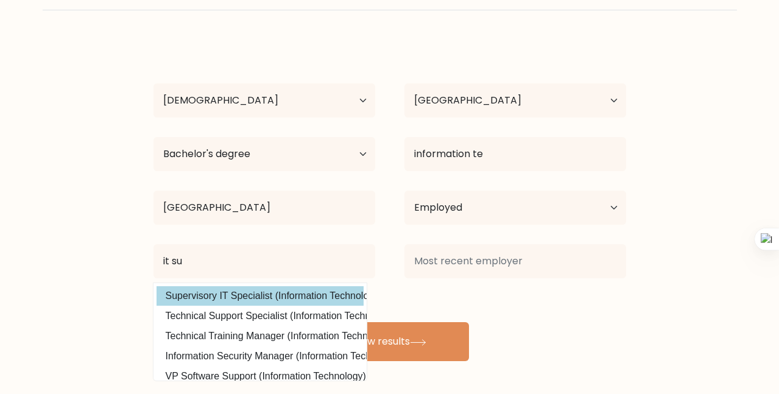
click at [228, 299] on div "rw rw Age Under 18 years old 18-24 years old 25-34 years old 35-44 years old 45…" at bounding box center [389, 201] width 487 height 322
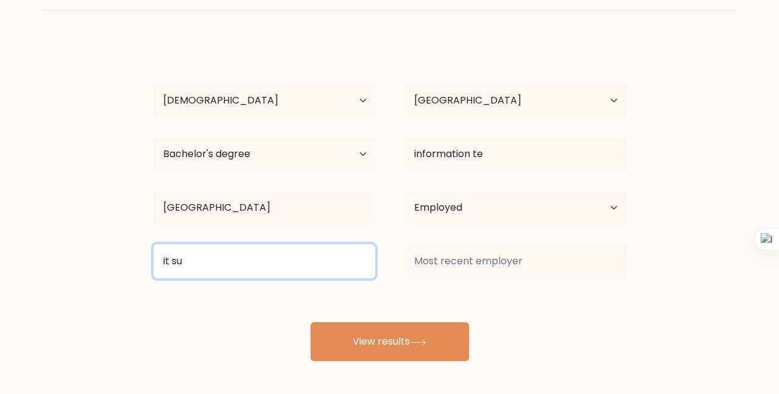
click at [225, 272] on input "it su" at bounding box center [265, 261] width 222 height 34
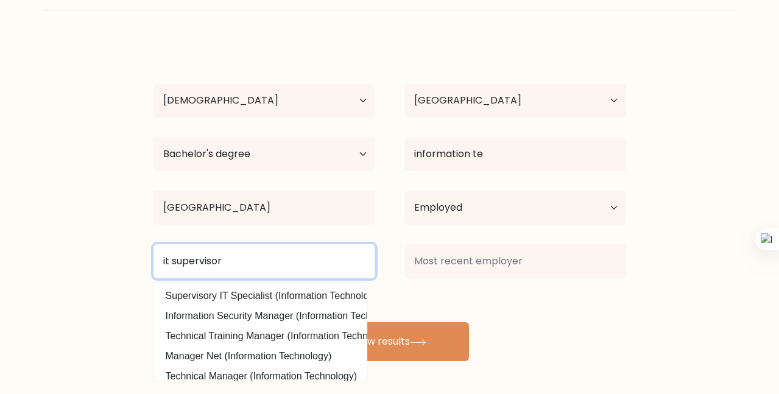
type input "it supervisor"
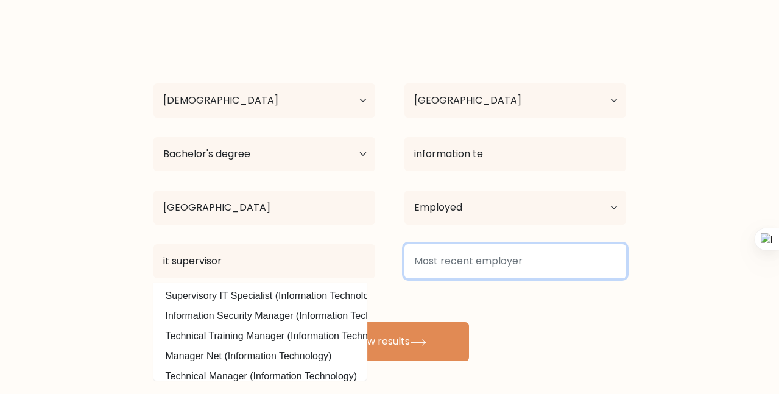
click at [453, 258] on input at bounding box center [516, 261] width 222 height 34
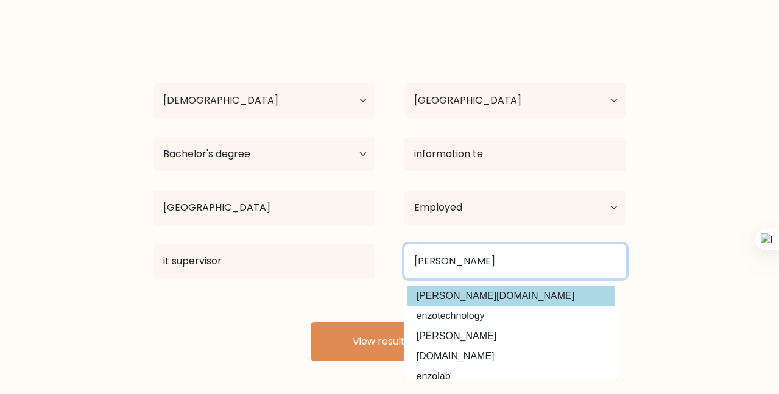
type input "enzo"
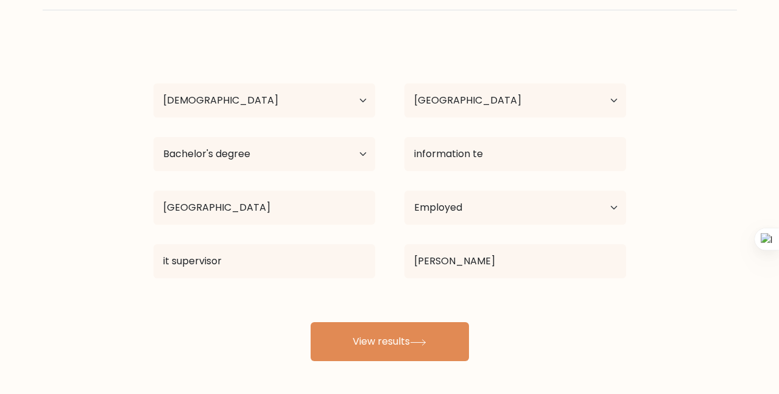
click at [427, 294] on div "rw rw Age Under 18 years old 18-24 years old 25-34 years old 35-44 years old 45…" at bounding box center [389, 201] width 487 height 322
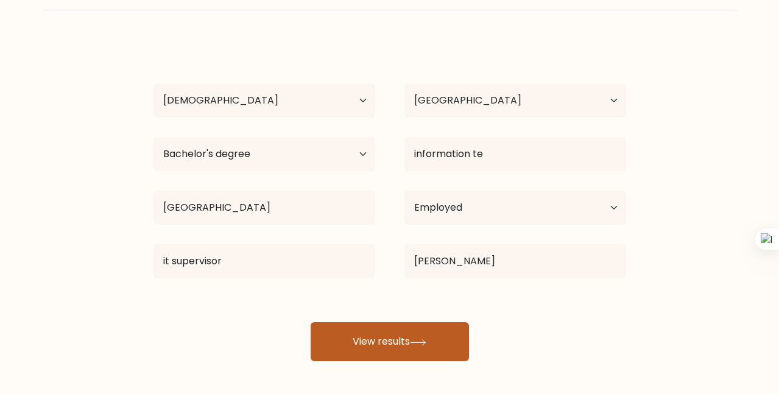
click at [401, 338] on button "View results" at bounding box center [390, 341] width 158 height 39
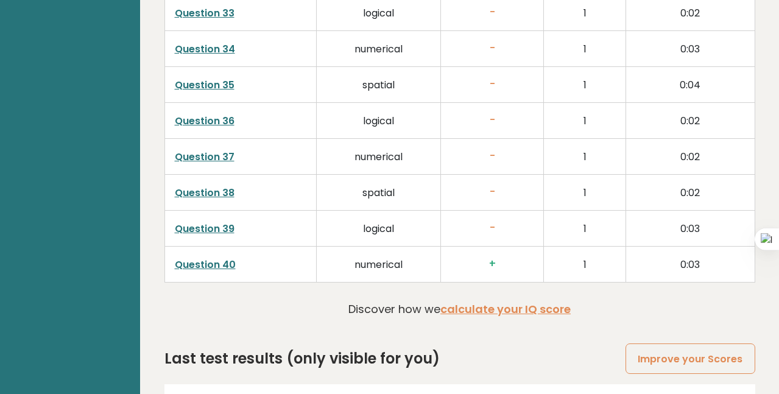
scroll to position [3132, 0]
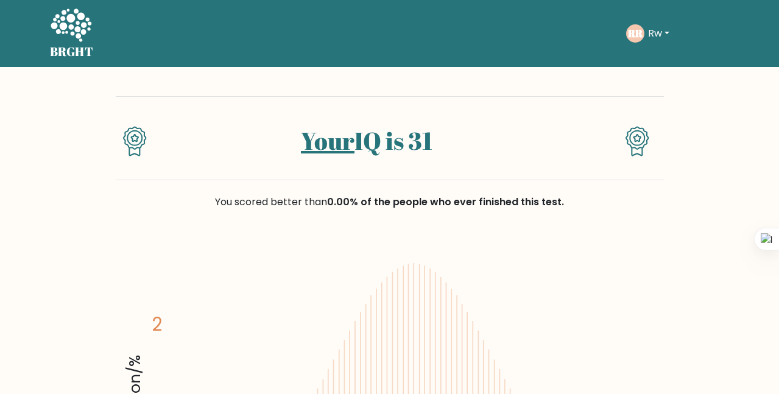
click at [659, 29] on button "Rw" at bounding box center [659, 34] width 29 height 16
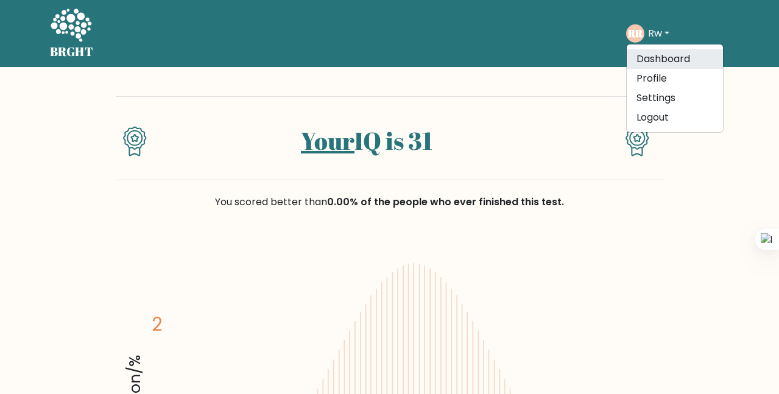
click at [646, 58] on link "Dashboard" at bounding box center [675, 58] width 96 height 19
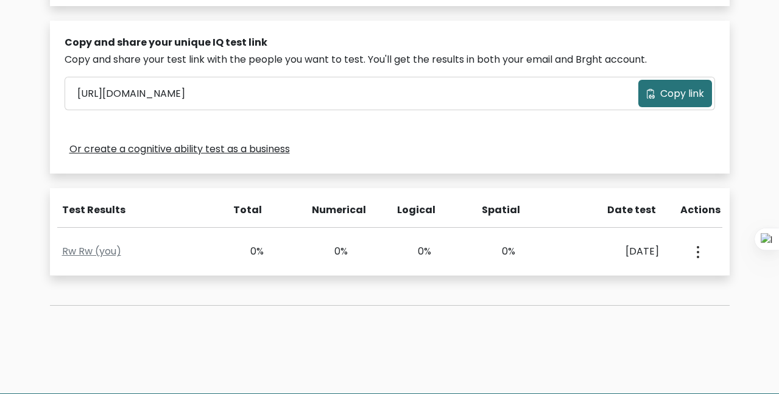
scroll to position [366, 0]
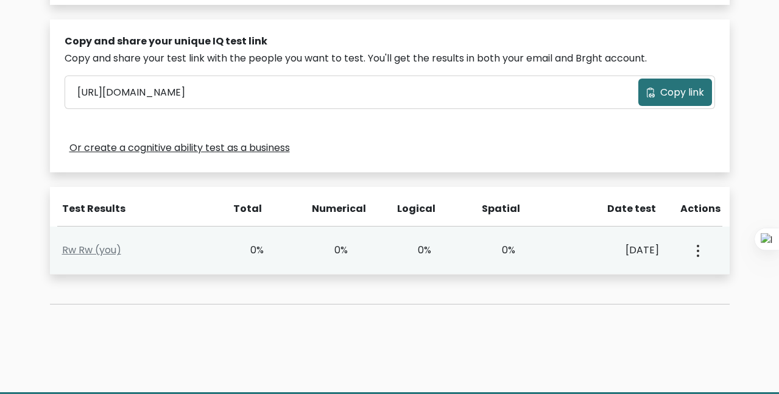
click at [699, 252] on button "button" at bounding box center [697, 251] width 10 height 38
click at [655, 286] on link "View Profile" at bounding box center [652, 285] width 96 height 19
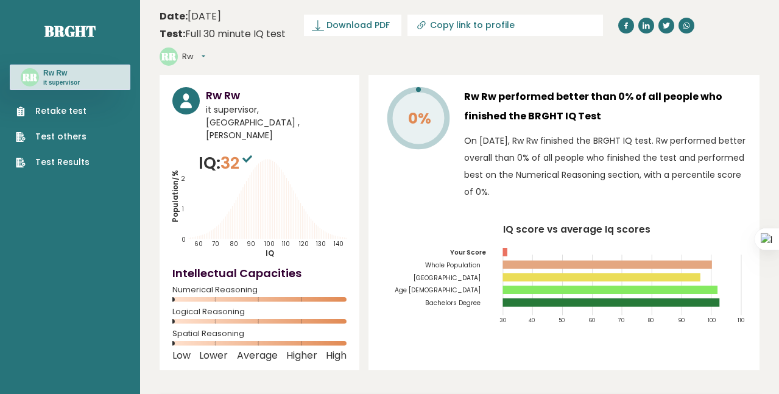
click at [56, 112] on link "Retake test" at bounding box center [53, 111] width 74 height 13
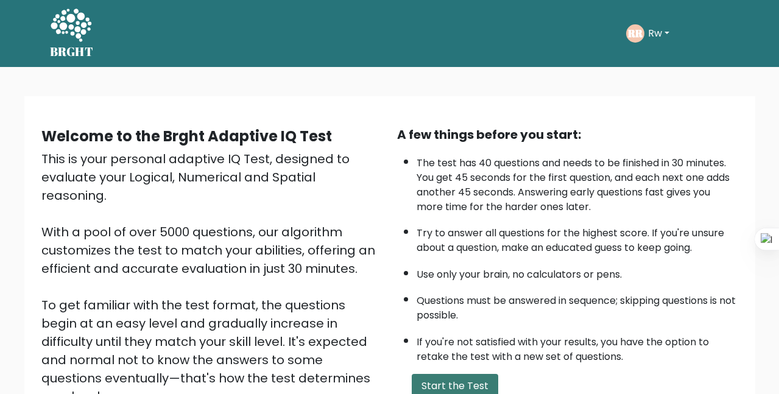
click at [468, 389] on button "Start the Test" at bounding box center [455, 386] width 87 height 24
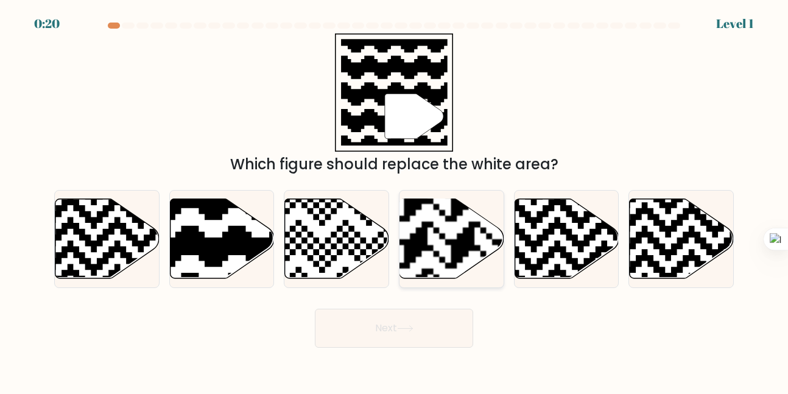
click at [461, 207] on rect at bounding box center [416, 198] width 189 height 189
click at [395, 200] on input "d." at bounding box center [394, 198] width 1 height 3
radio input "true"
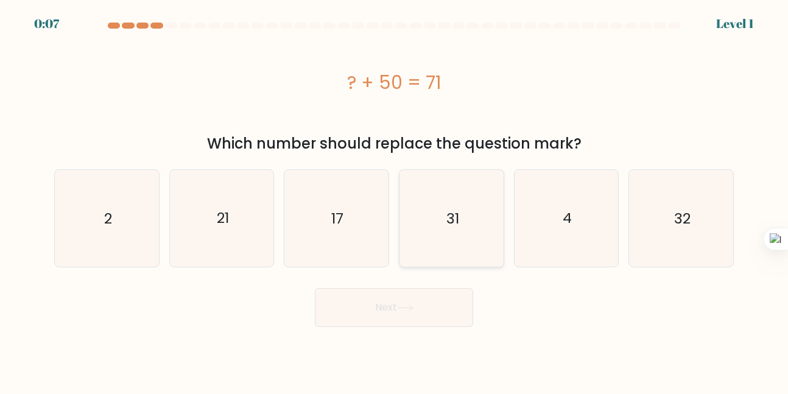
click at [454, 224] on text "31" at bounding box center [452, 218] width 13 height 20
click at [395, 200] on input "d. 31" at bounding box center [394, 198] width 1 height 3
radio input "true"
click at [381, 303] on button "Next" at bounding box center [394, 307] width 158 height 39
